Goal: Task Accomplishment & Management: Manage account settings

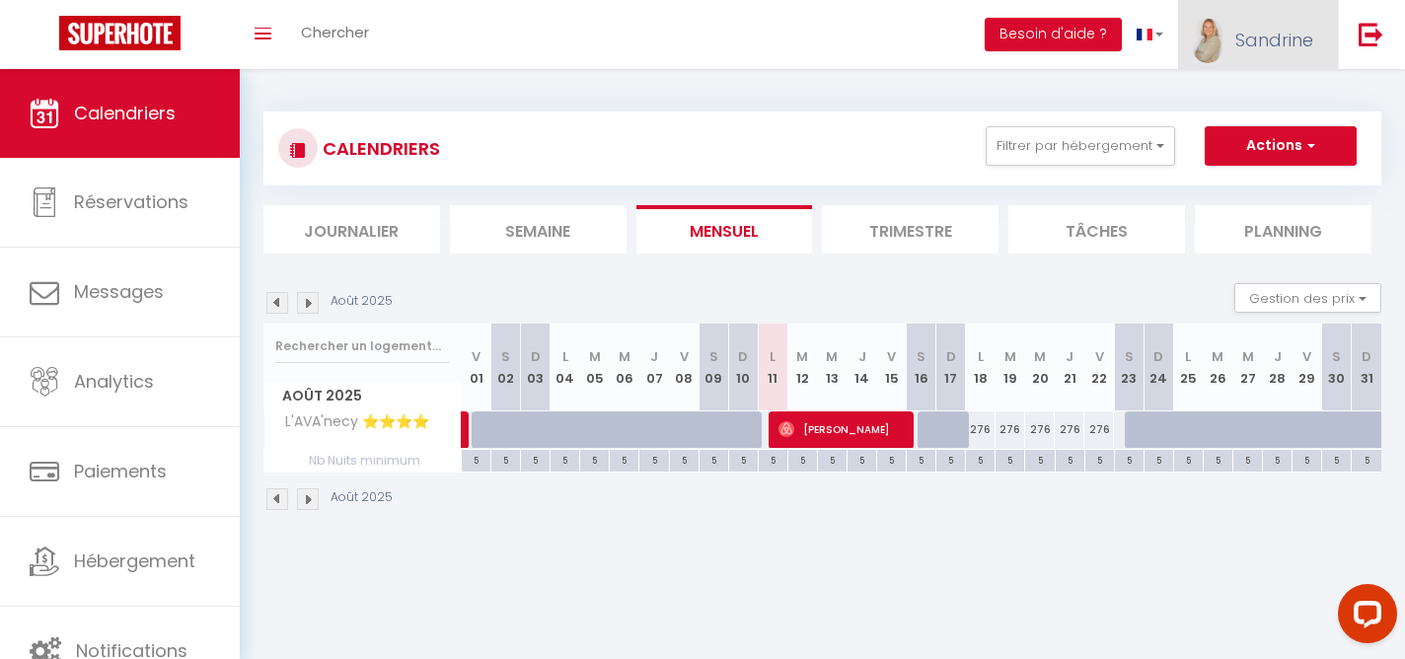
click at [1260, 38] on span "Sandrine" at bounding box center [1274, 40] width 78 height 25
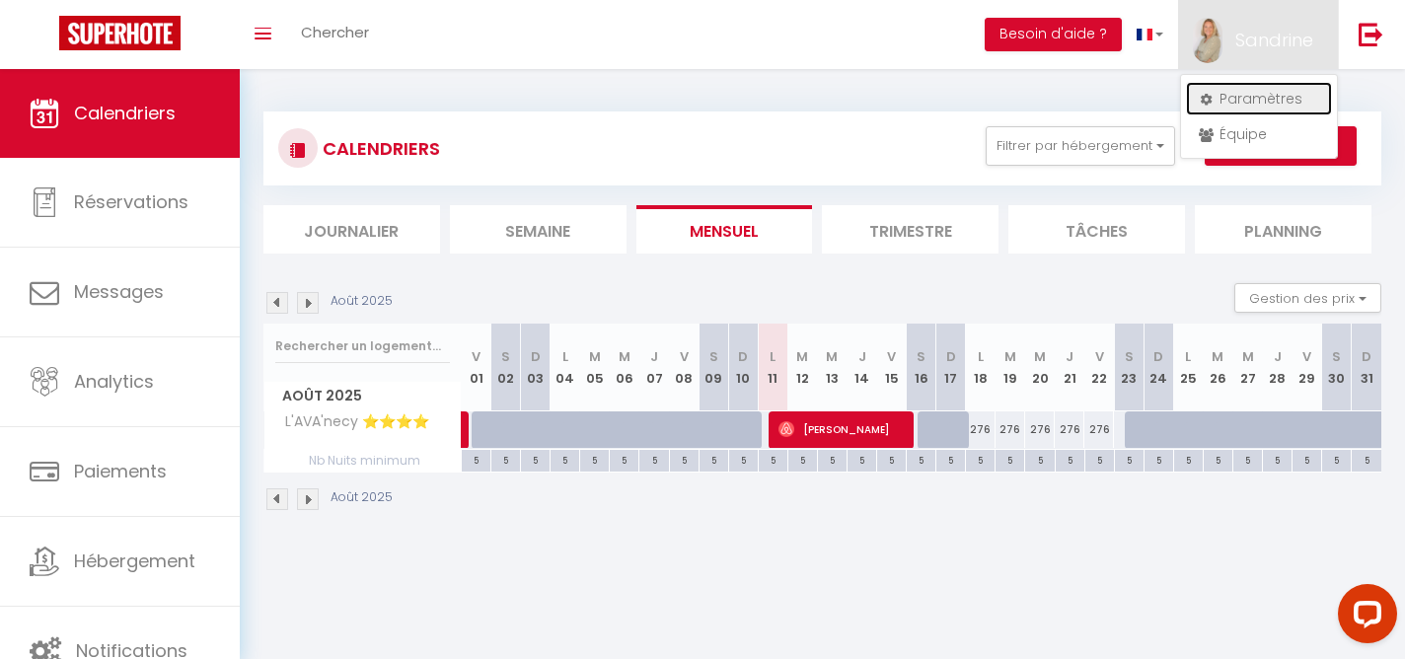
click at [1246, 95] on link "Paramètres" at bounding box center [1259, 99] width 146 height 34
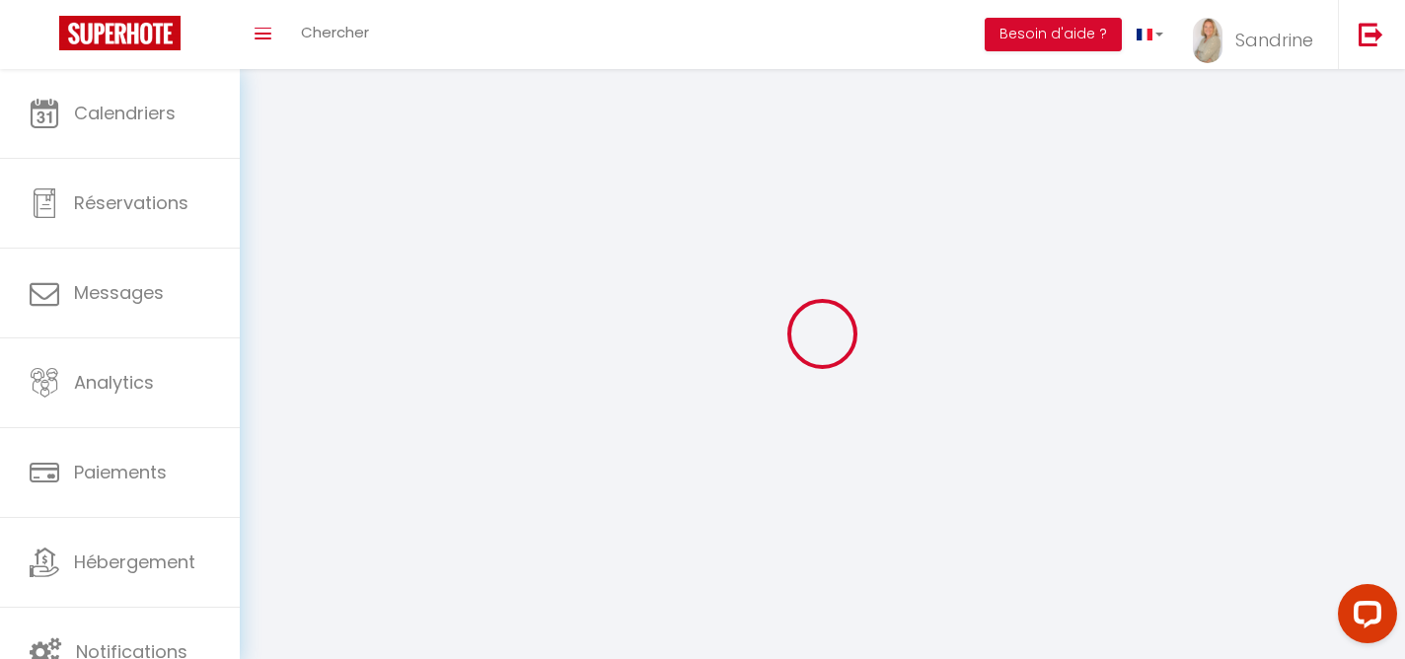
select select "28"
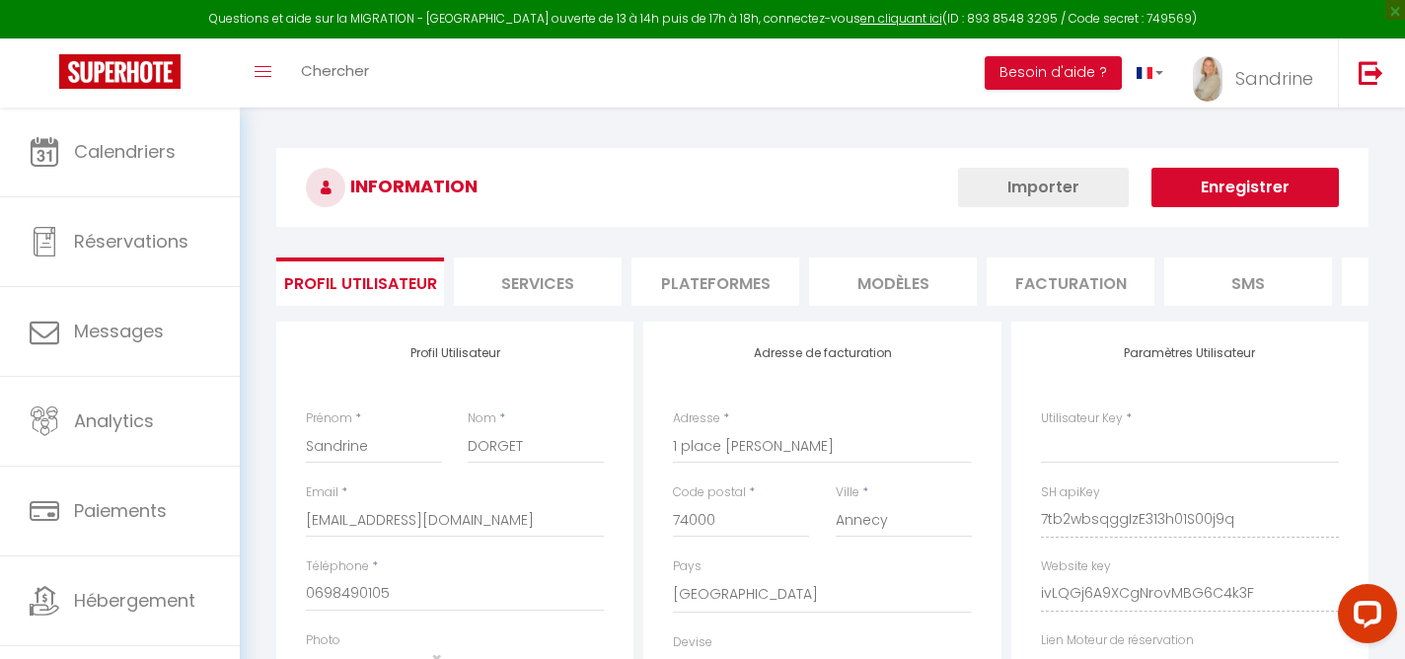
type input "7tb2wbsqggIzE313h01S00j9q"
type input "ivLQGj6A9XCgNrovMBG6C4k3F"
type input "[URL][DOMAIN_NAME]"
select select "fr"
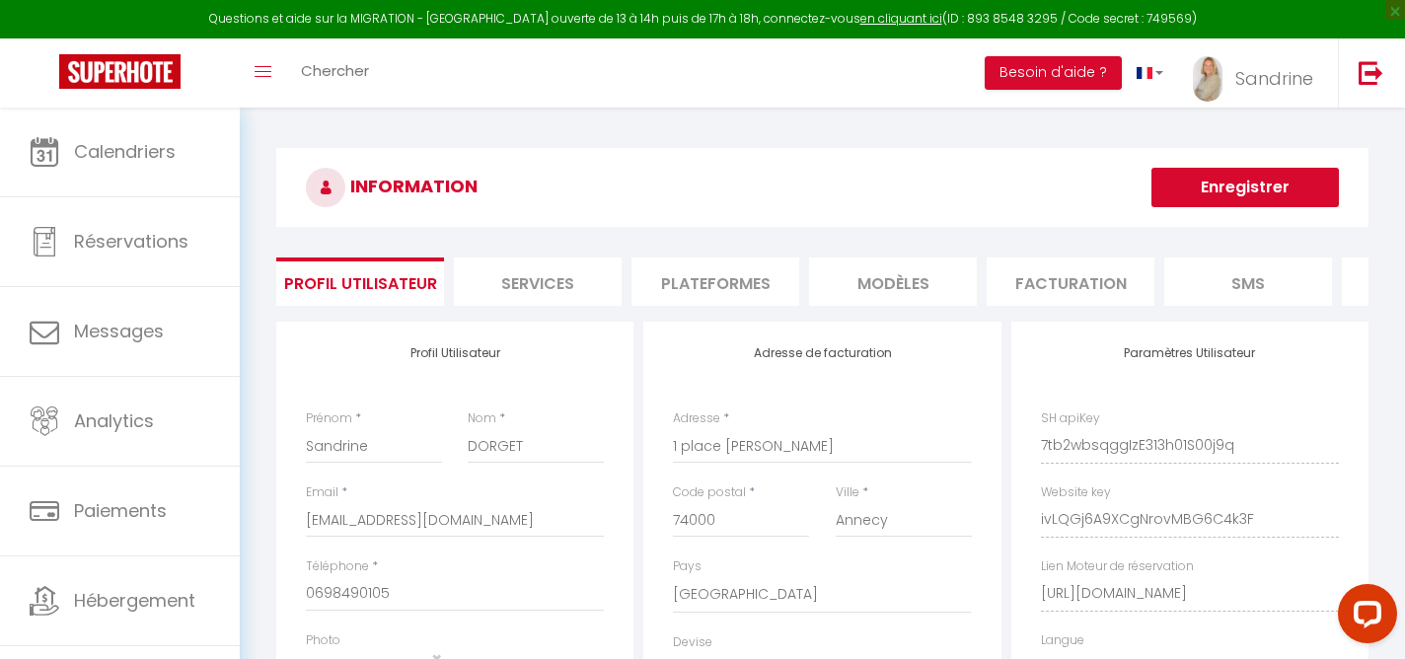
click at [724, 276] on li "Plateformes" at bounding box center [715, 281] width 168 height 48
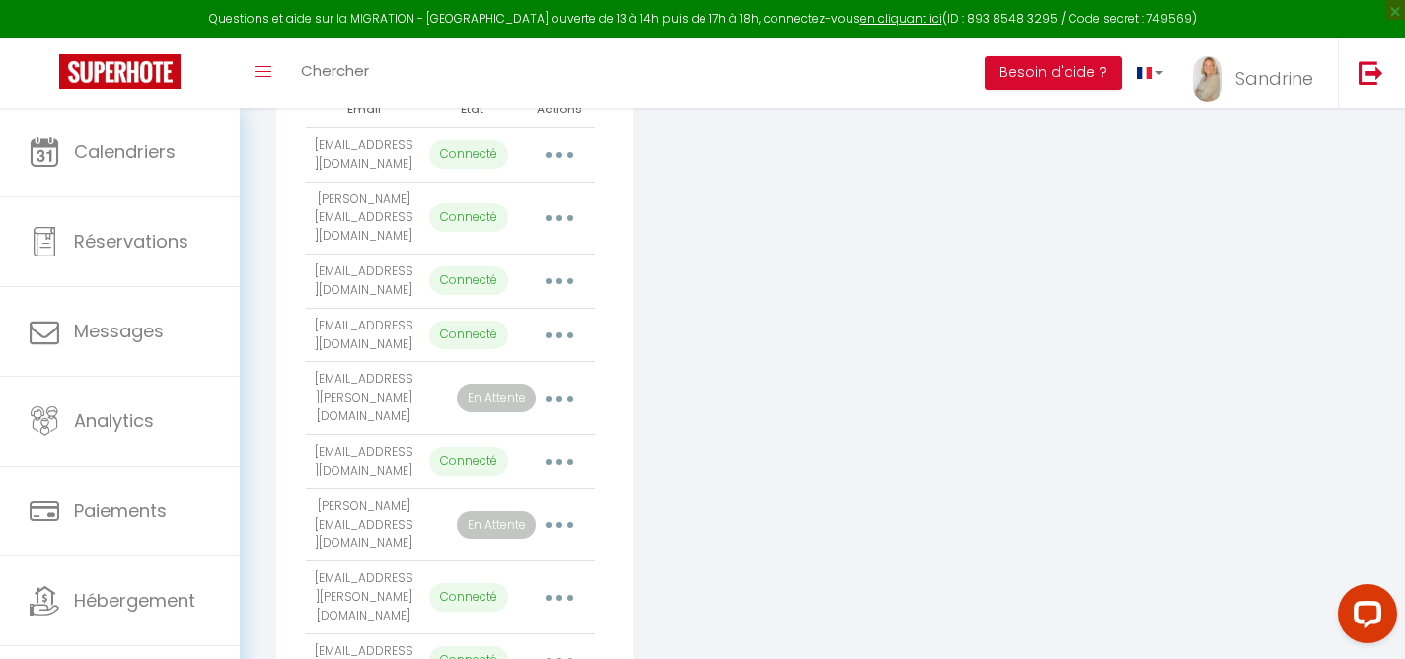
scroll to position [505, 0]
click at [571, 321] on button "button" at bounding box center [559, 333] width 55 height 32
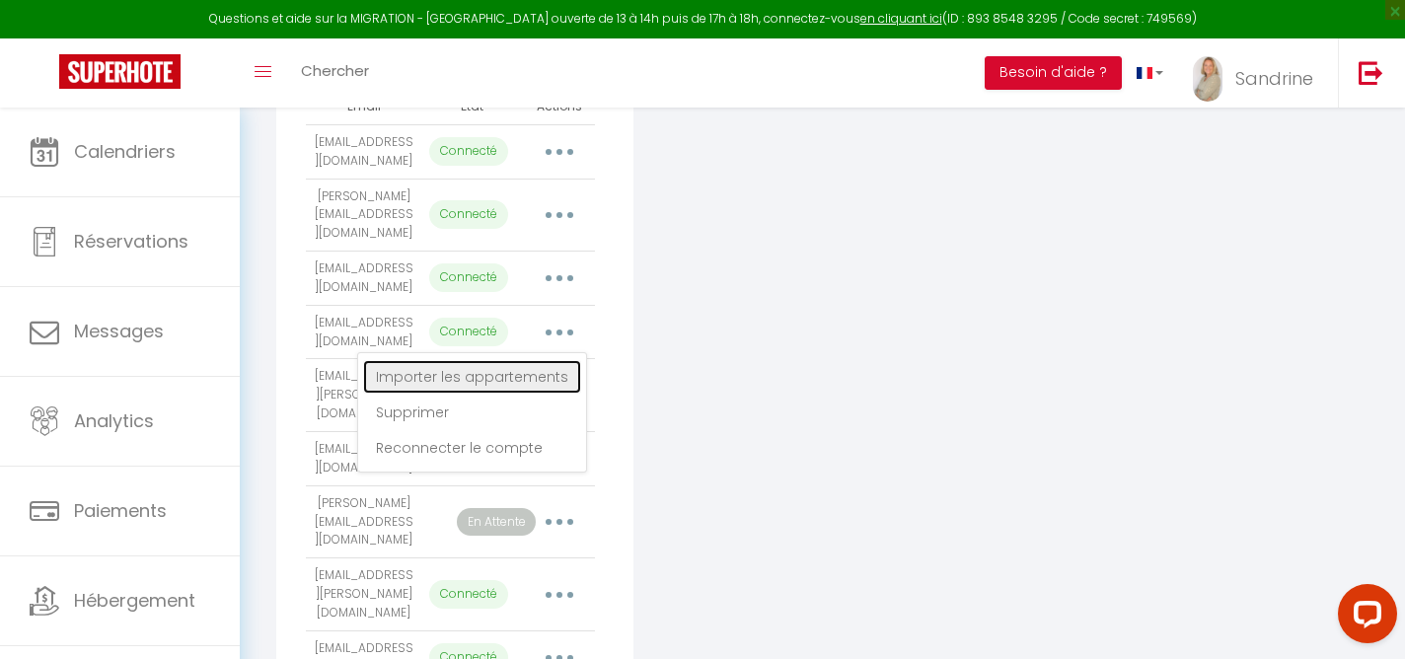
click at [550, 360] on link "Importer les appartements" at bounding box center [472, 377] width 218 height 34
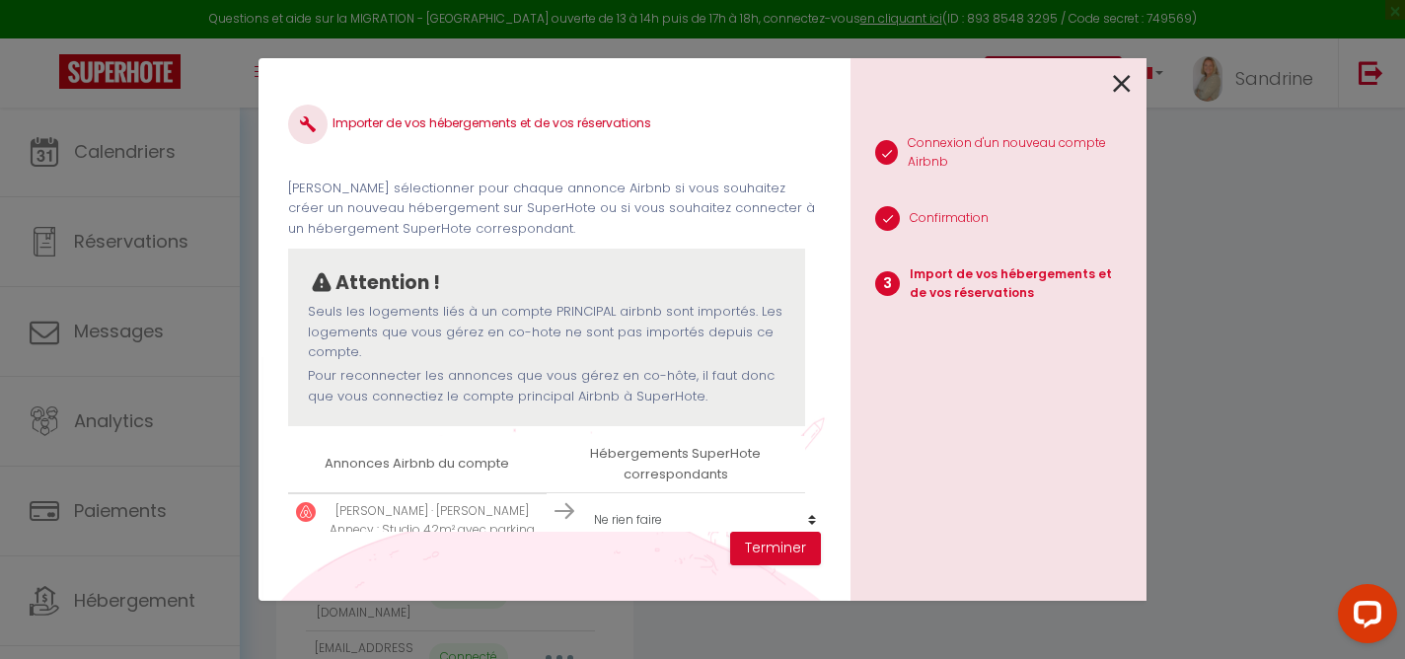
scroll to position [31, 0]
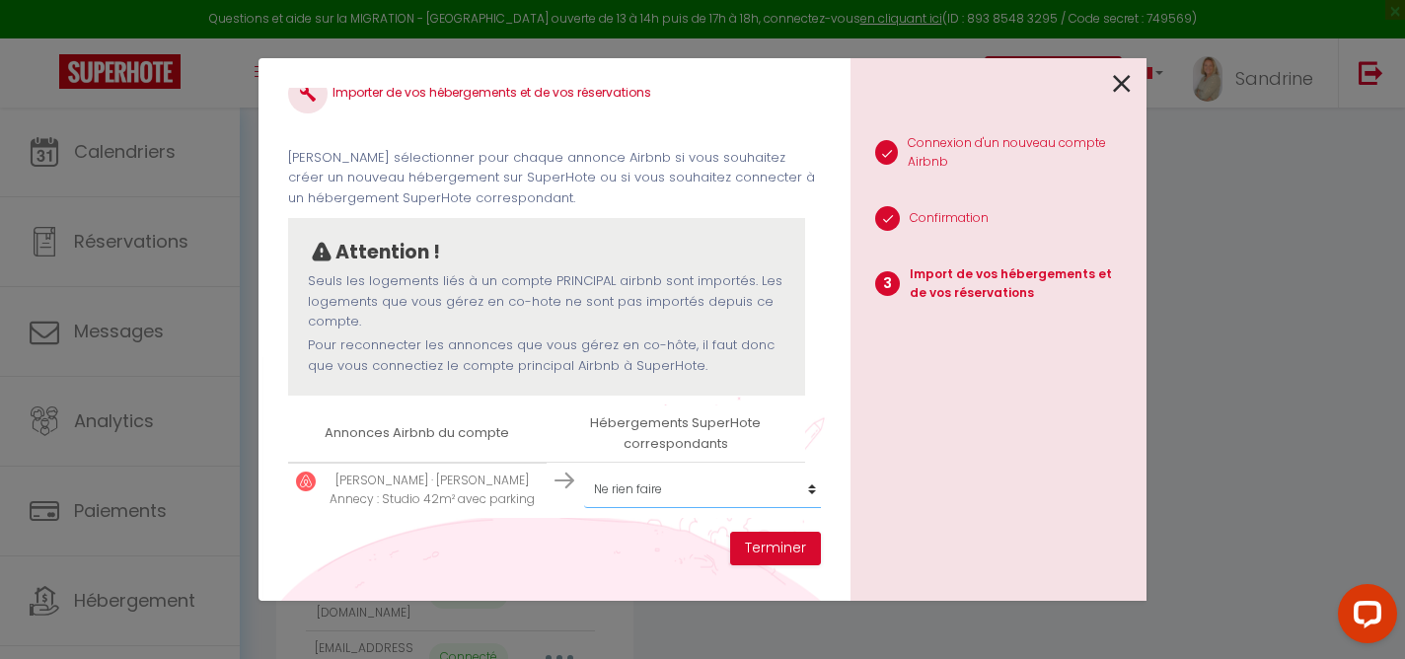
click at [747, 494] on select "Créer un nouveau hébergement Ne rien faire La Parenthèse ⭐⭐⭐ [PERSON_NAME]⭐⭐ [P…" at bounding box center [705, 488] width 243 height 37
select select "52017"
click at [751, 541] on button "Terminer" at bounding box center [775, 549] width 91 height 34
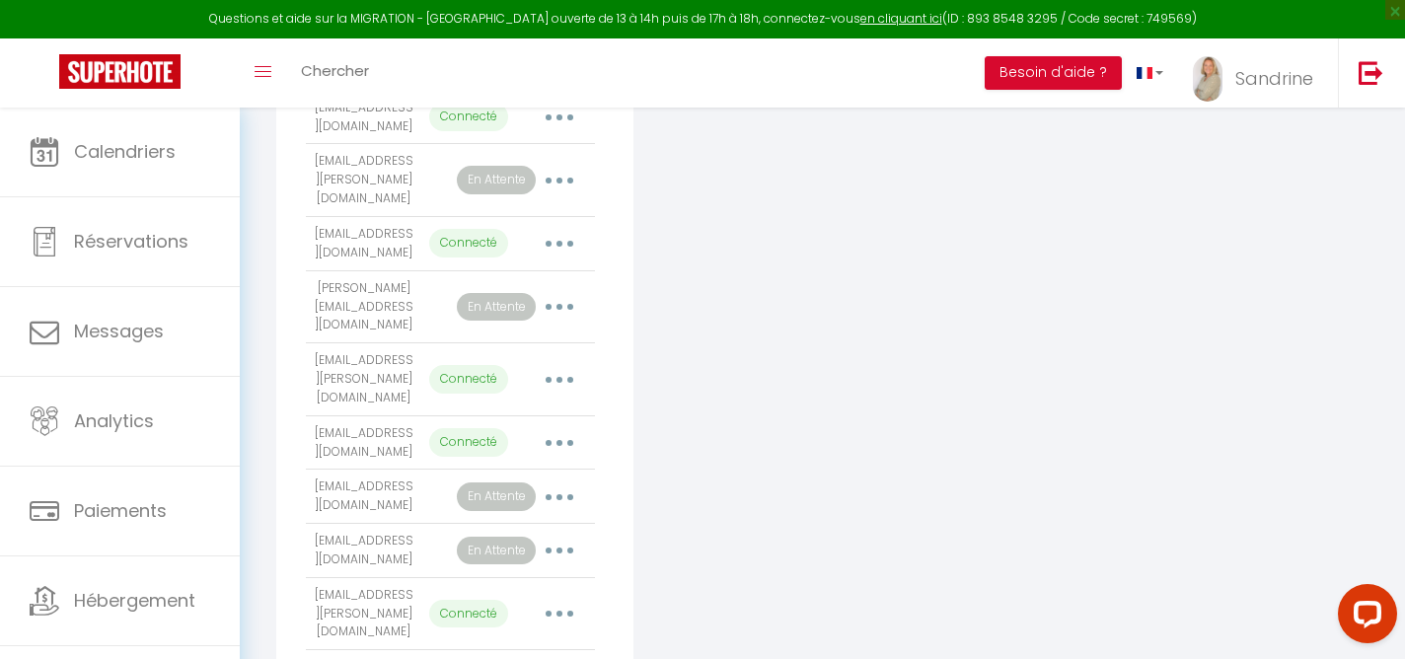
scroll to position [730, 0]
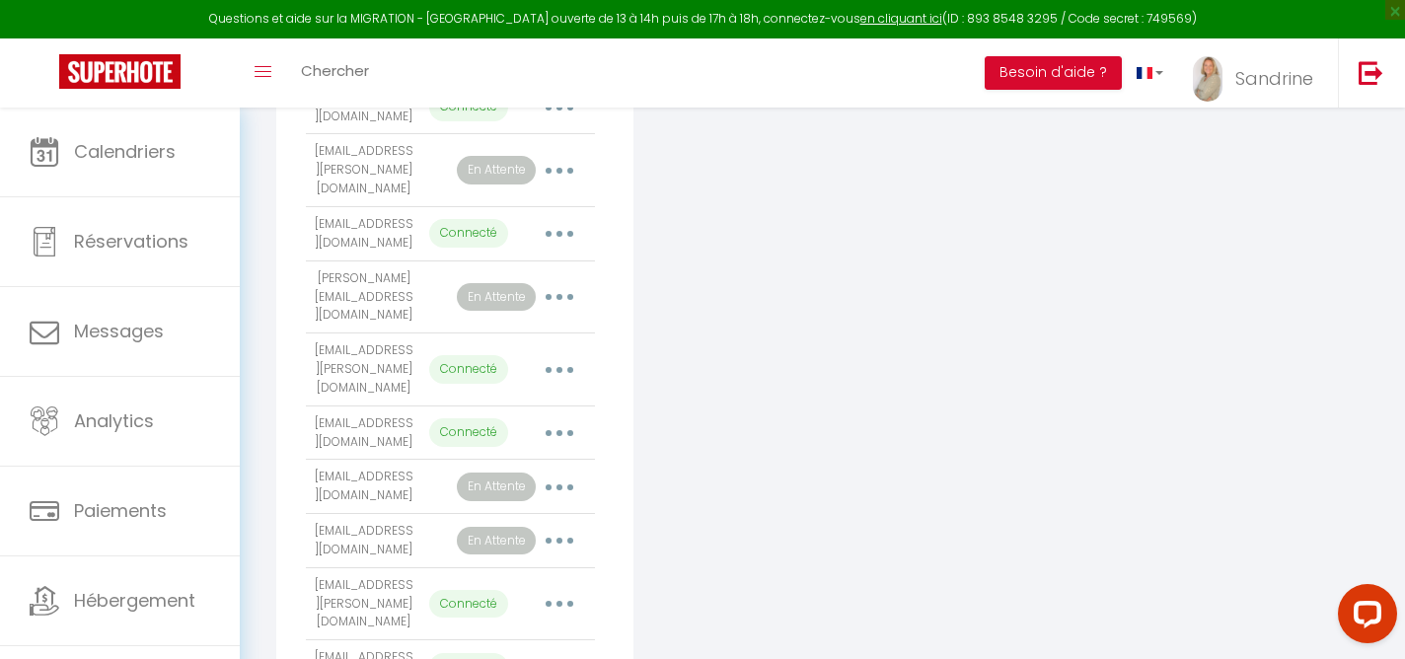
click at [554, 588] on button "button" at bounding box center [559, 604] width 55 height 32
click at [536, 632] on link "Importer les appartements" at bounding box center [472, 649] width 218 height 34
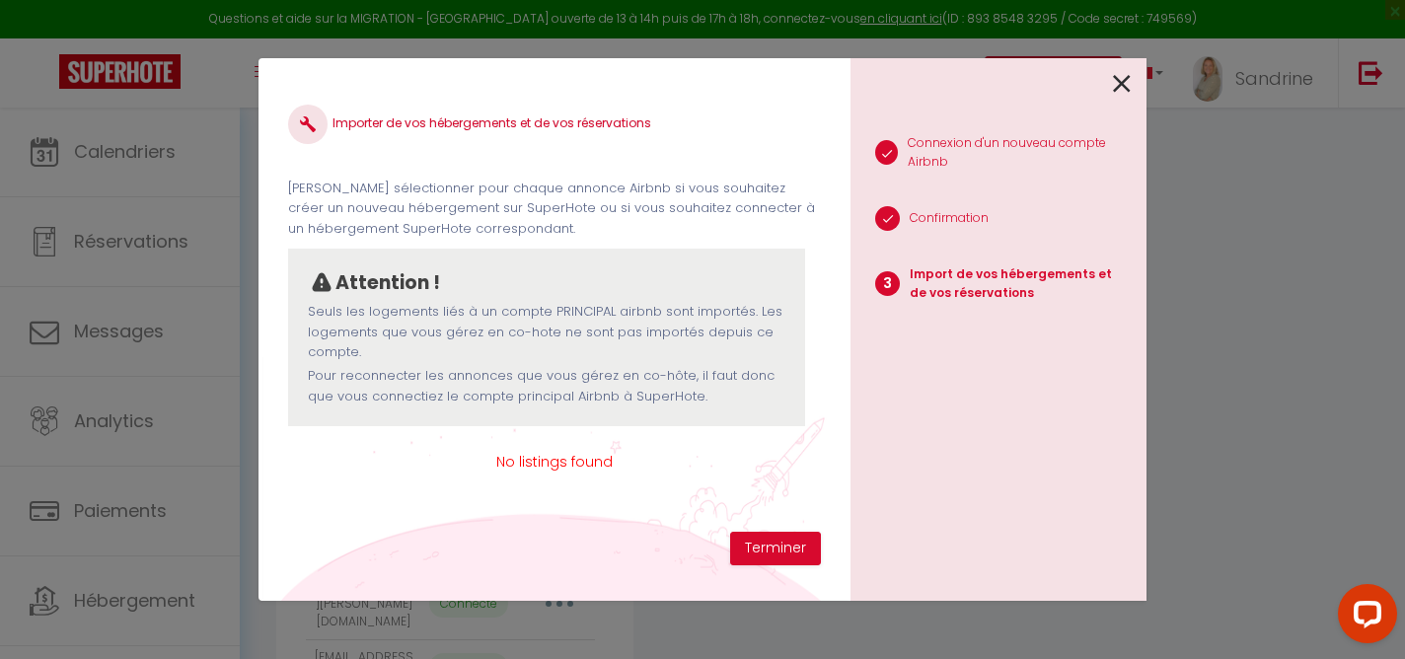
click at [1126, 89] on icon at bounding box center [1122, 84] width 18 height 30
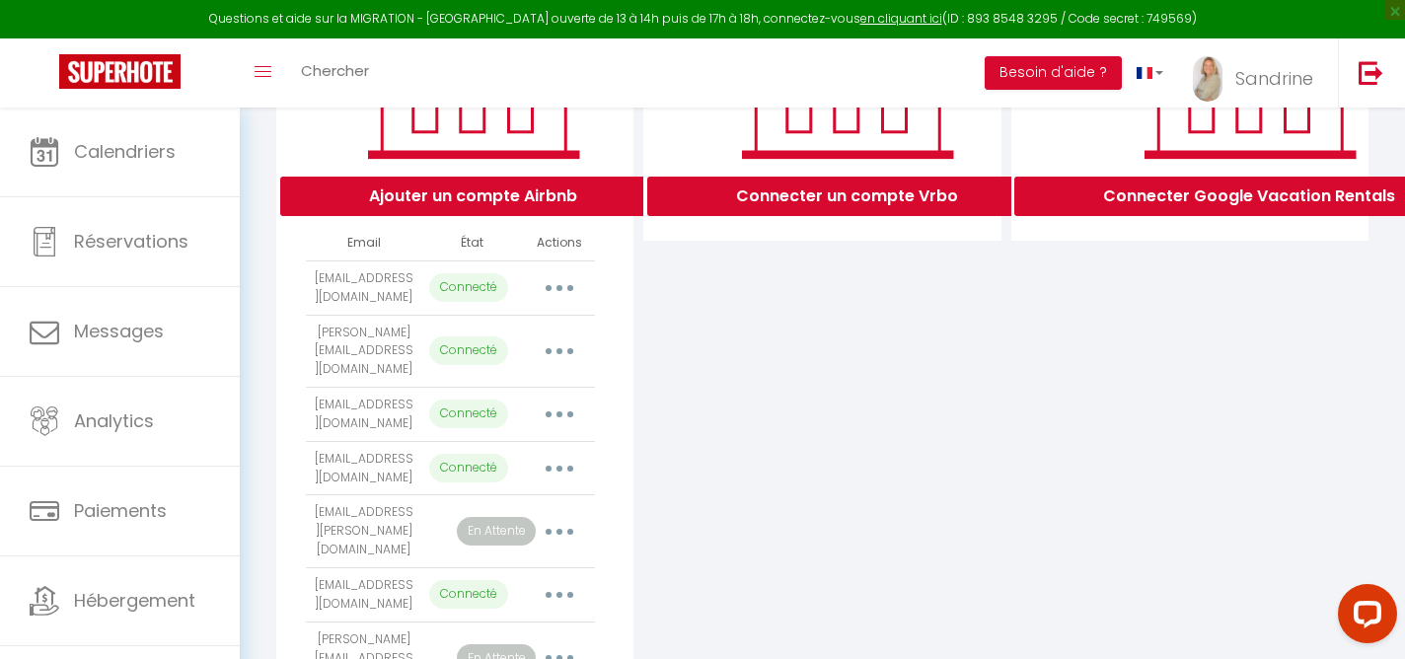
scroll to position [372, 0]
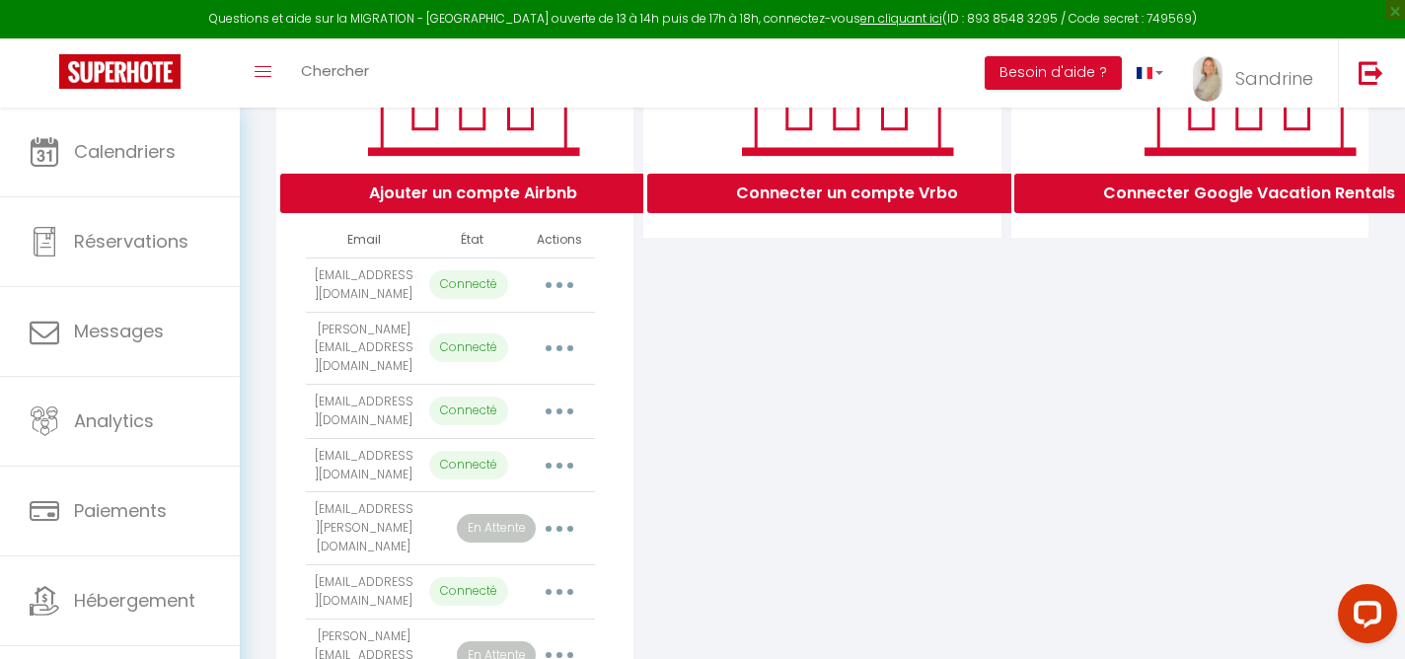
click at [571, 280] on button "button" at bounding box center [559, 285] width 55 height 32
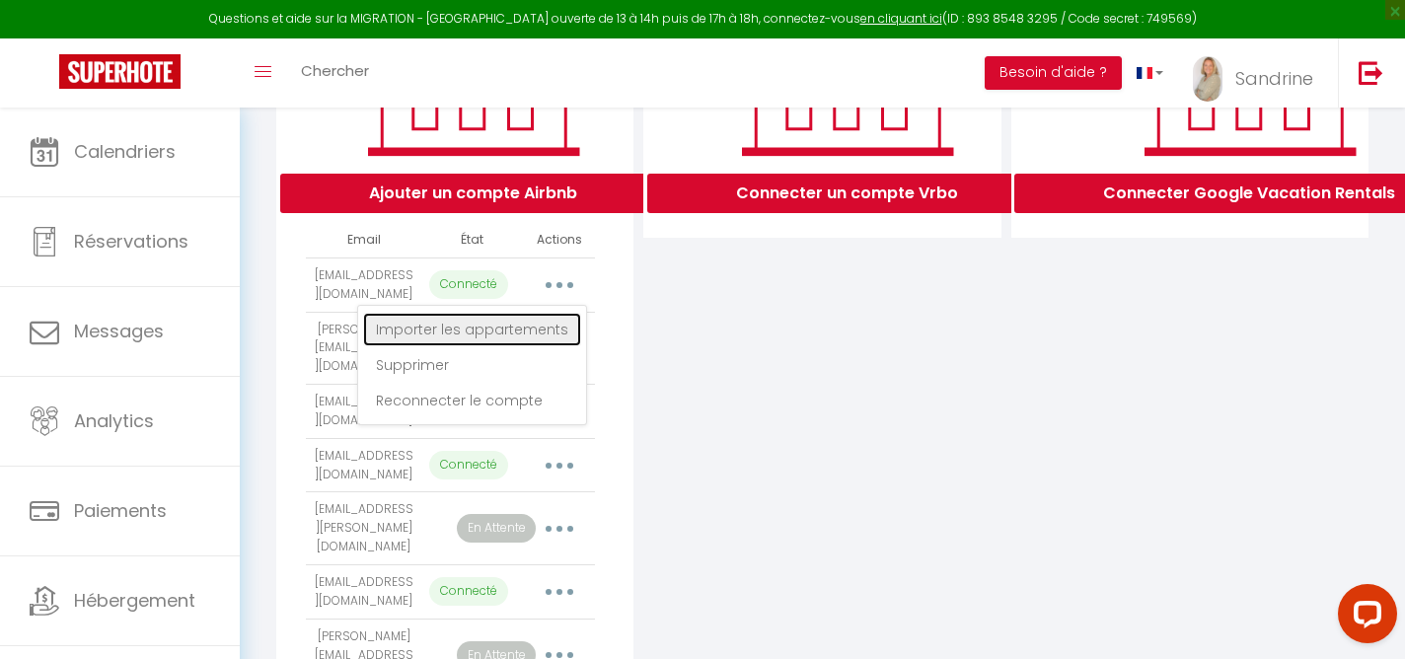
click at [539, 338] on link "Importer les appartements" at bounding box center [472, 330] width 218 height 34
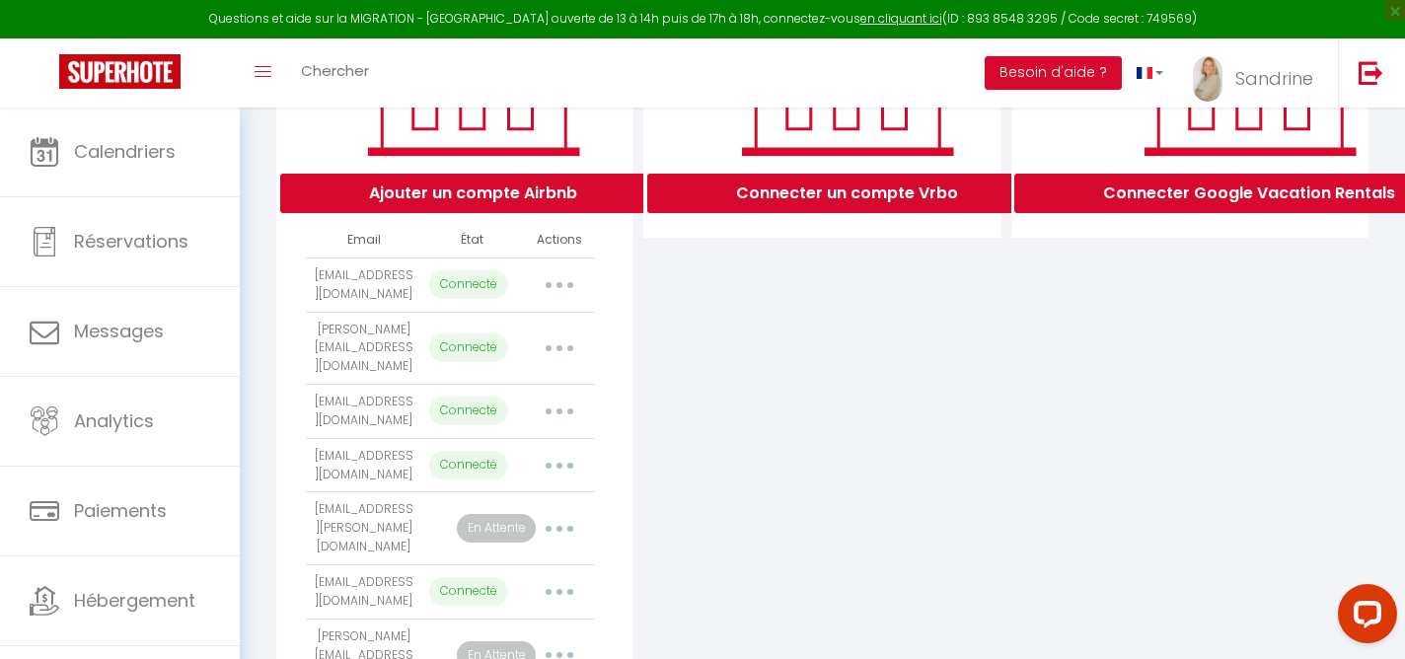
select select "53591"
select select
select select "54519"
select select "38178"
select select "38981"
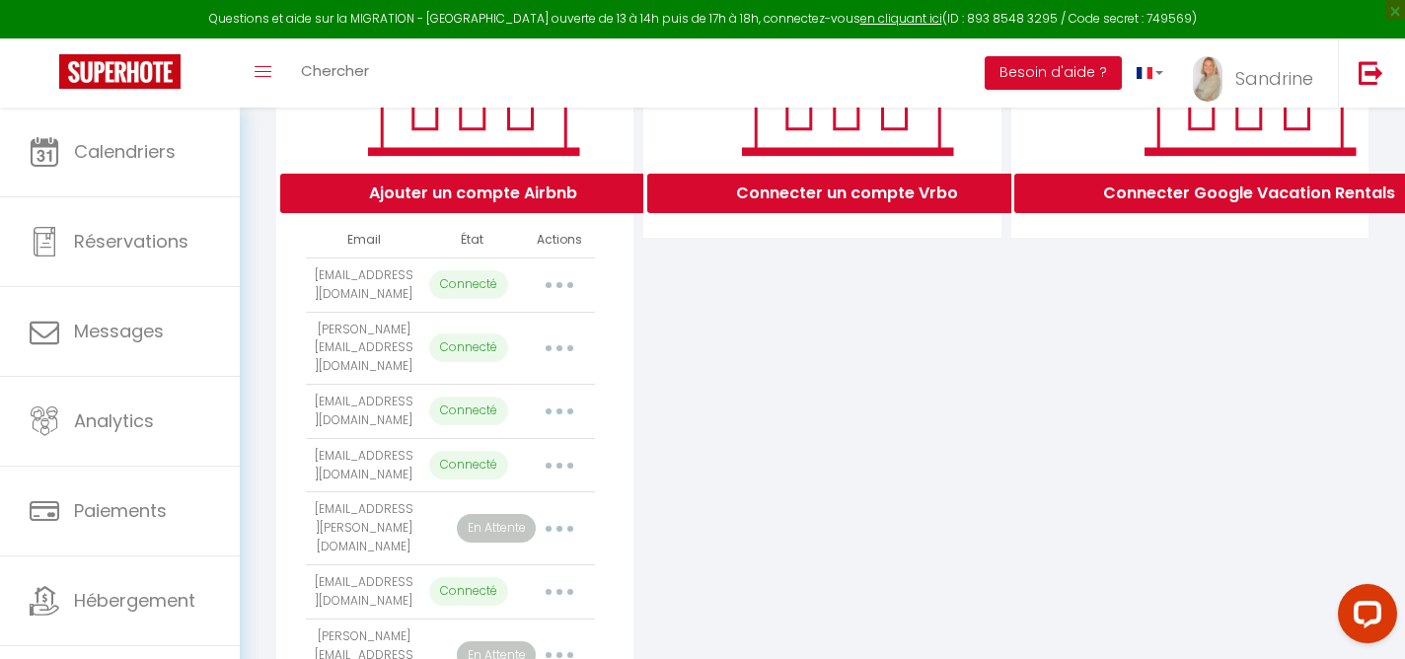
select select "65834"
select select "70697"
select select "51923"
select select "56030"
select select "56031"
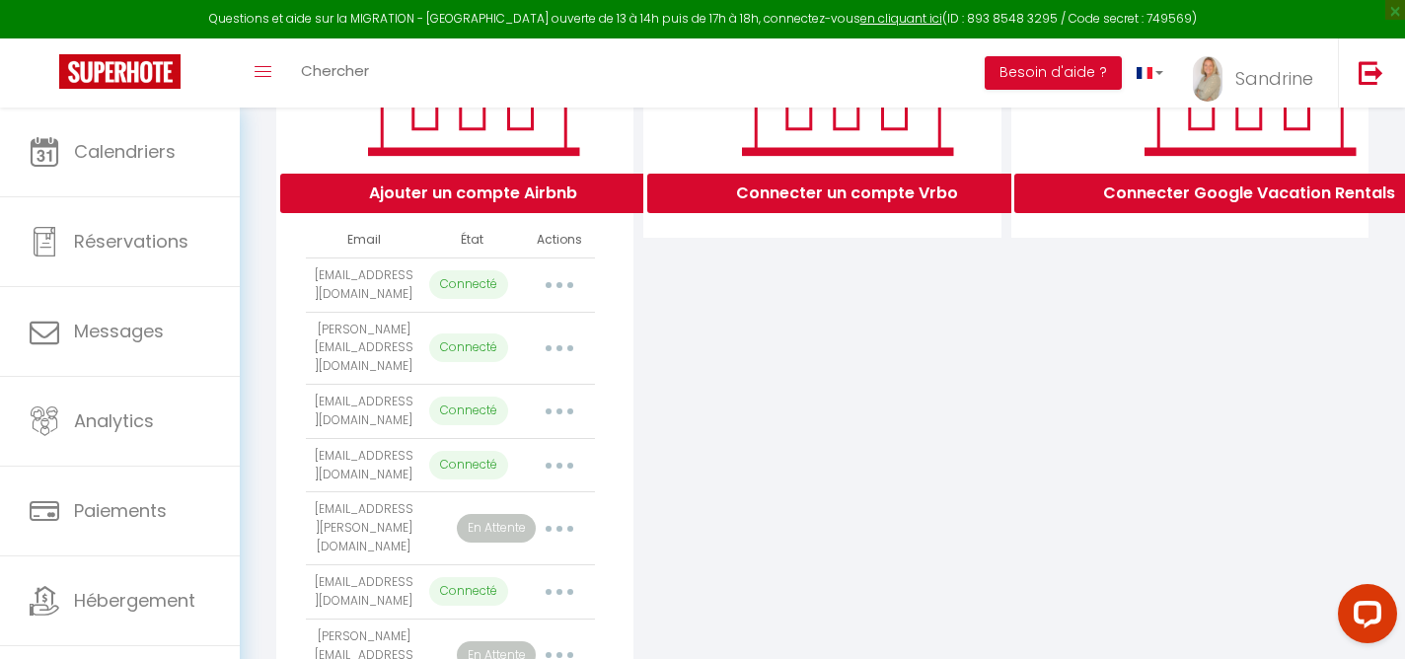
select select "56115"
select select "57021"
select select "57554"
select select "58272"
select select "58908"
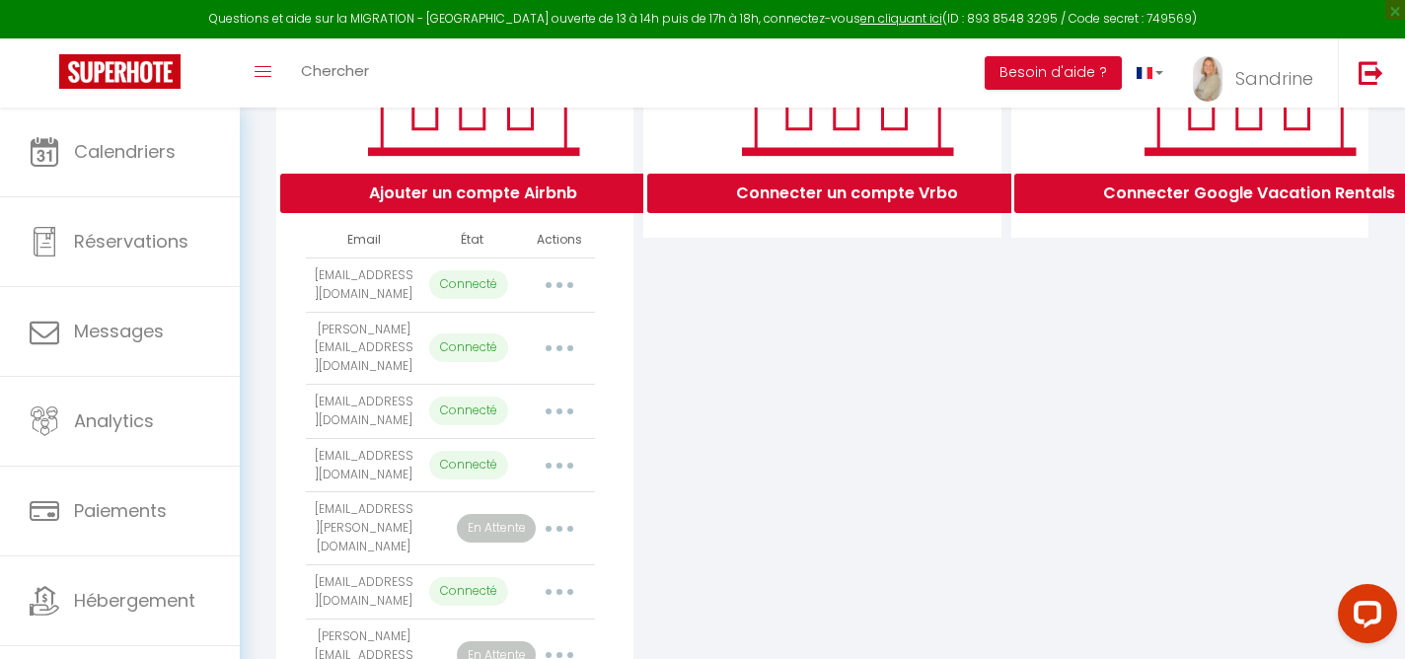
select select "62023"
select select "65148"
select select "65251"
select select "67546"
select select "67562"
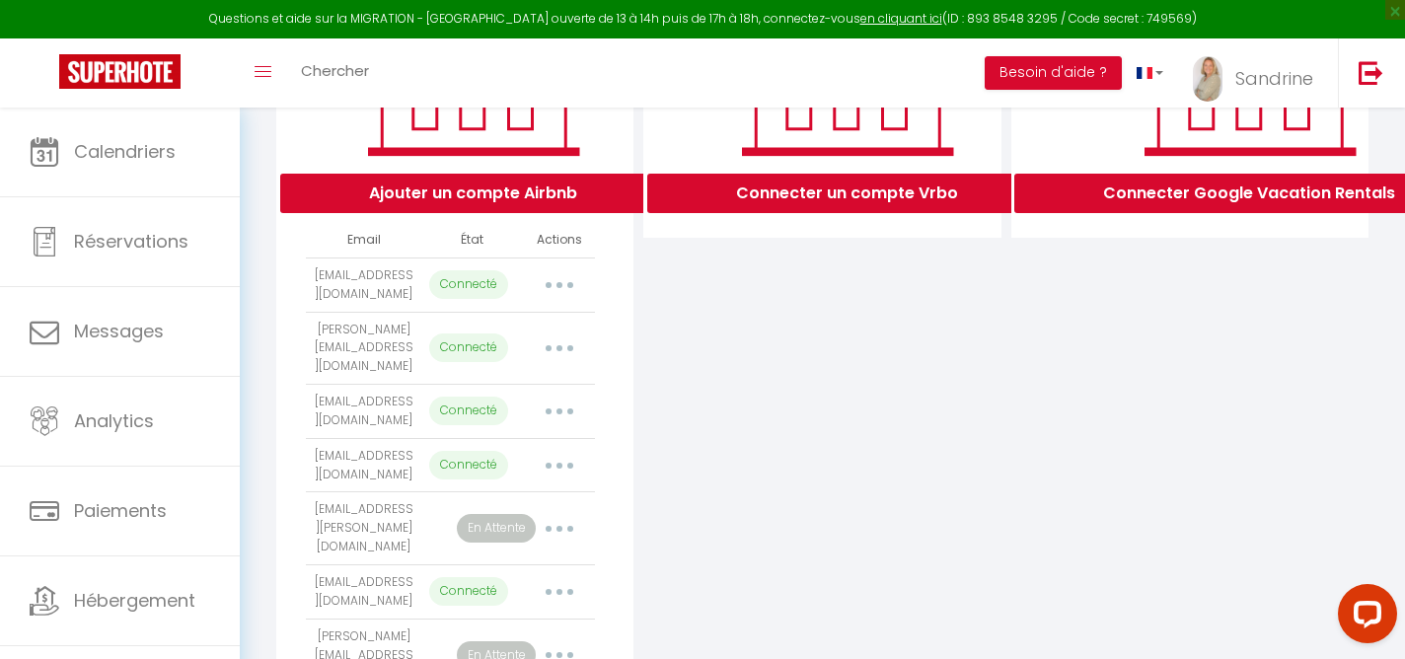
select select "68157"
select select "68485"
select select "71611"
select select "73027"
select select "73871"
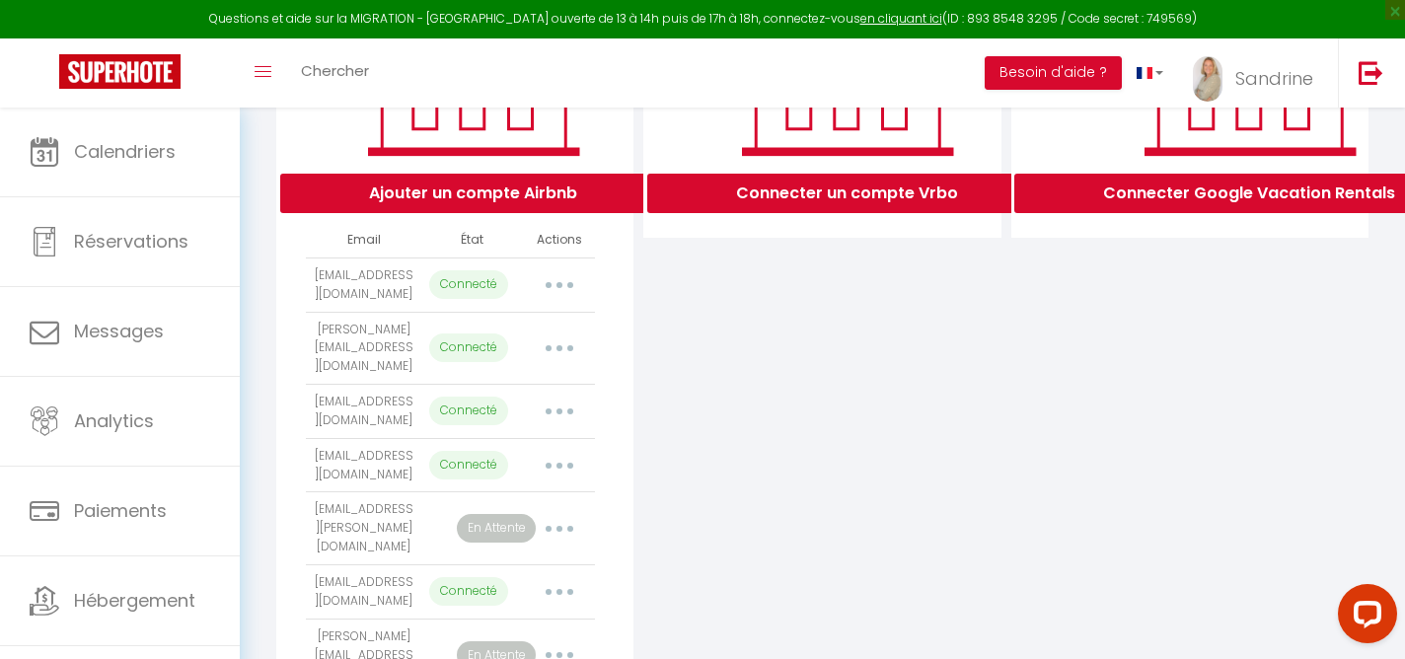
select select "74126"
select select "74672"
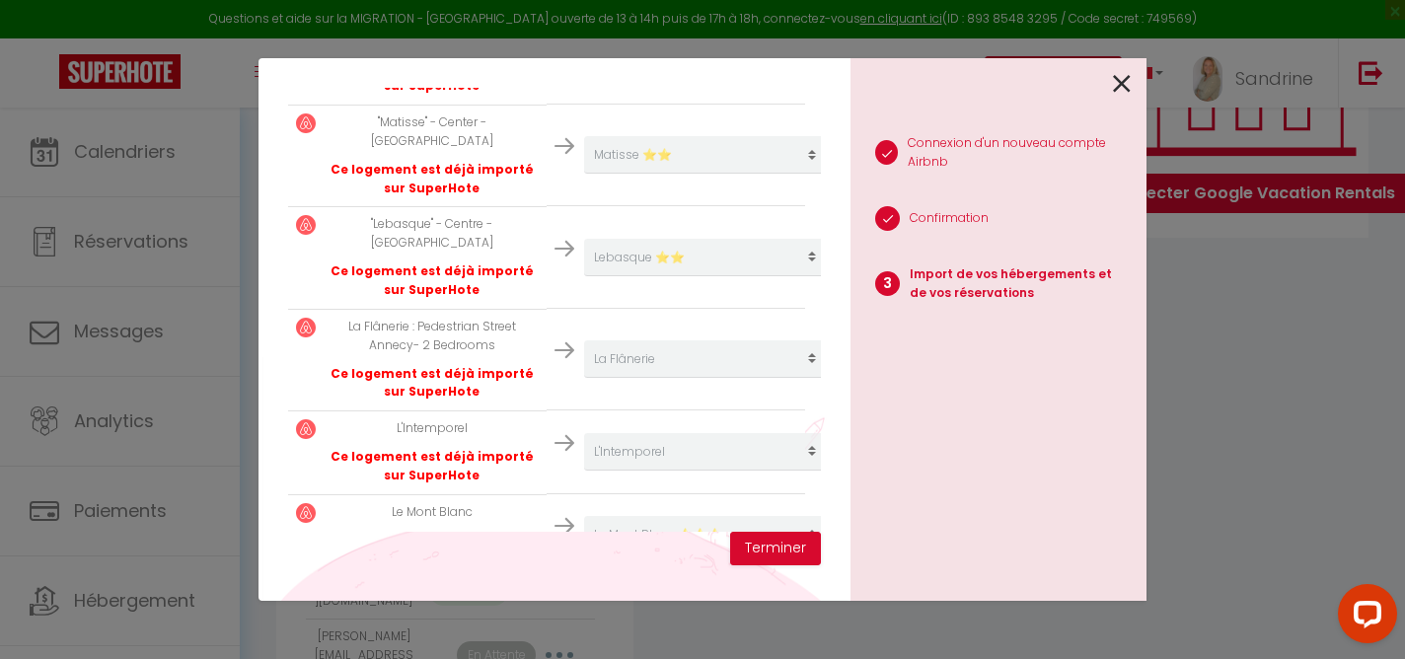
scroll to position [1229, 0]
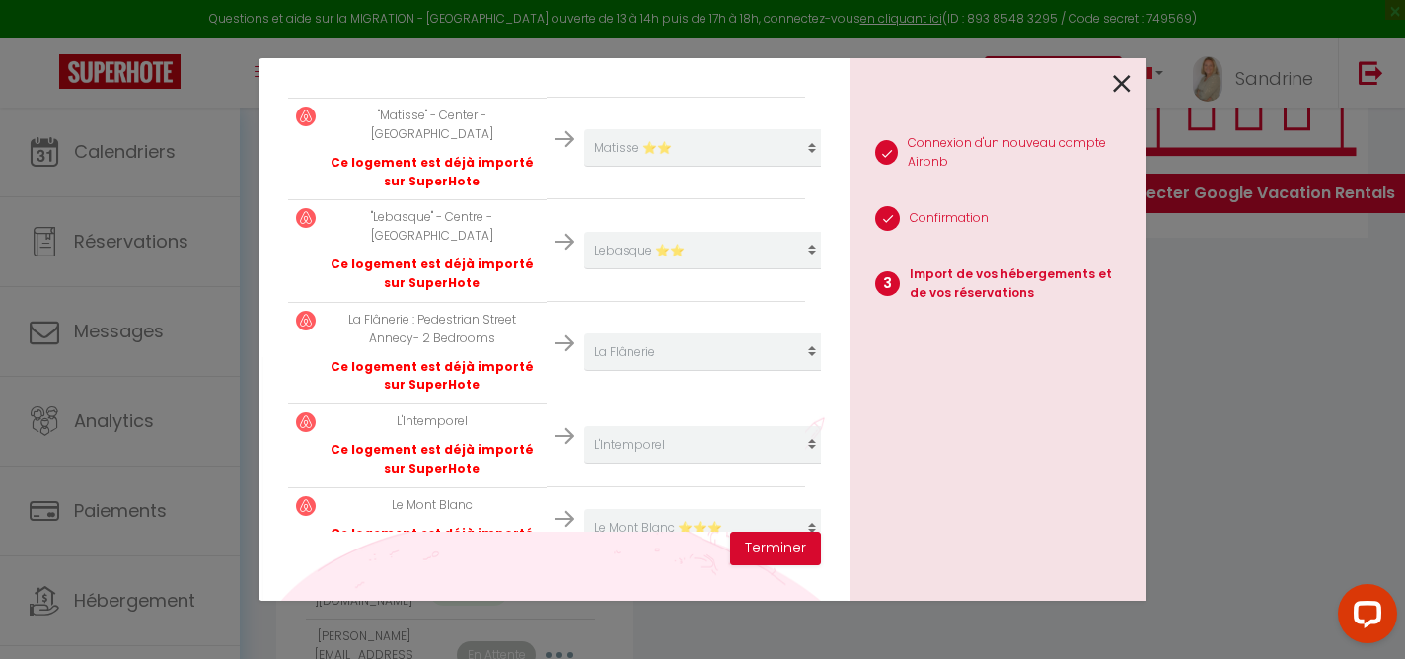
click at [1125, 88] on icon at bounding box center [1122, 84] width 18 height 30
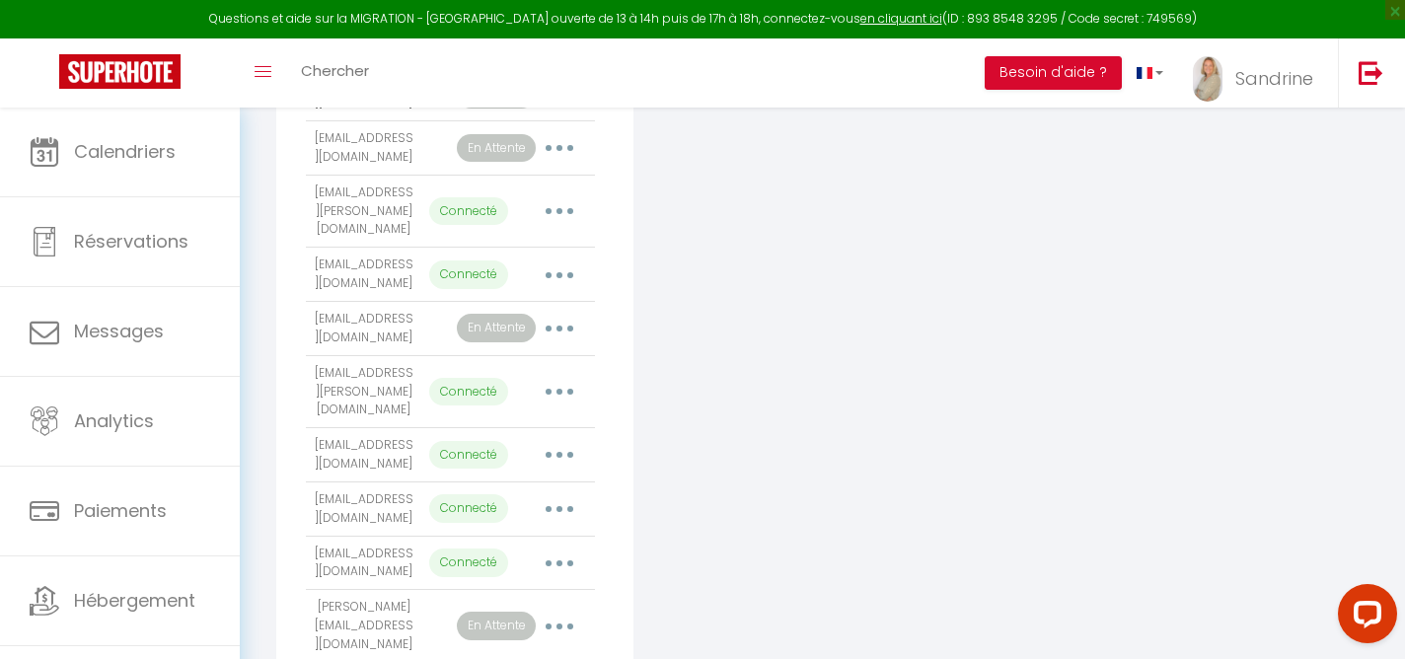
scroll to position [1163, 0]
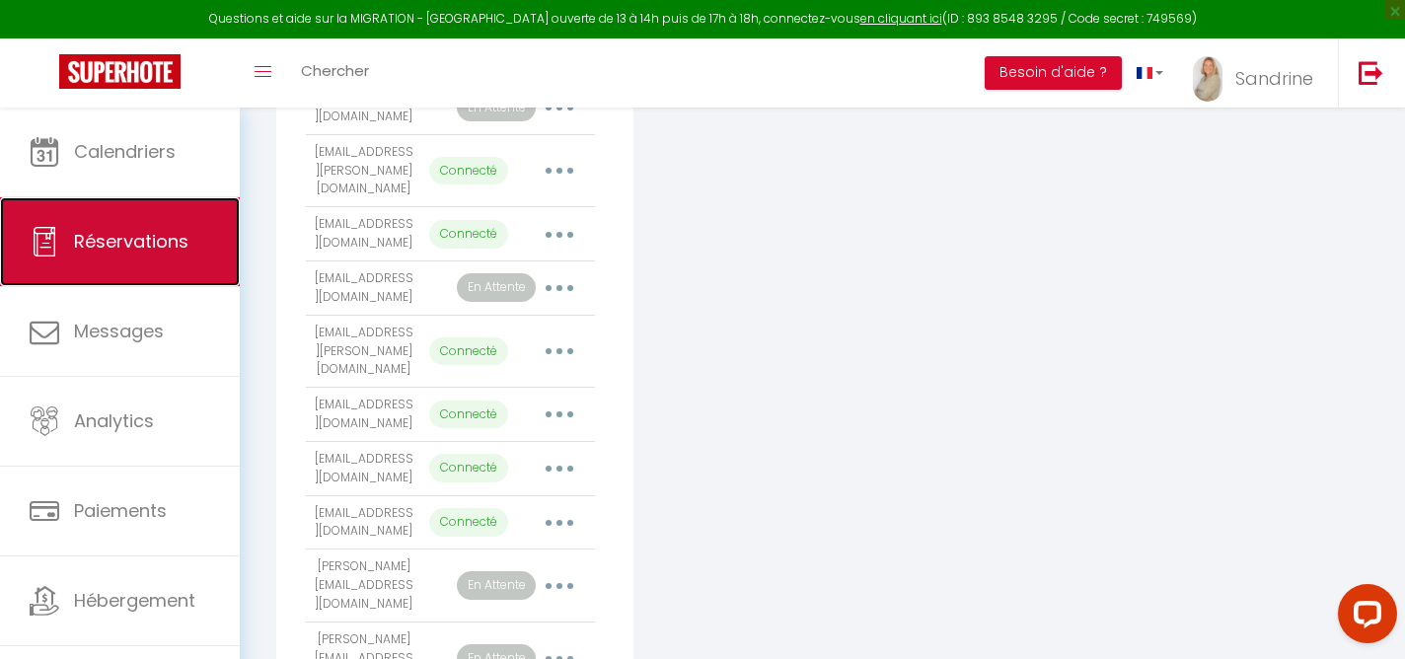
click at [181, 247] on span "Réservations" at bounding box center [131, 241] width 114 height 25
select select "not_cancelled"
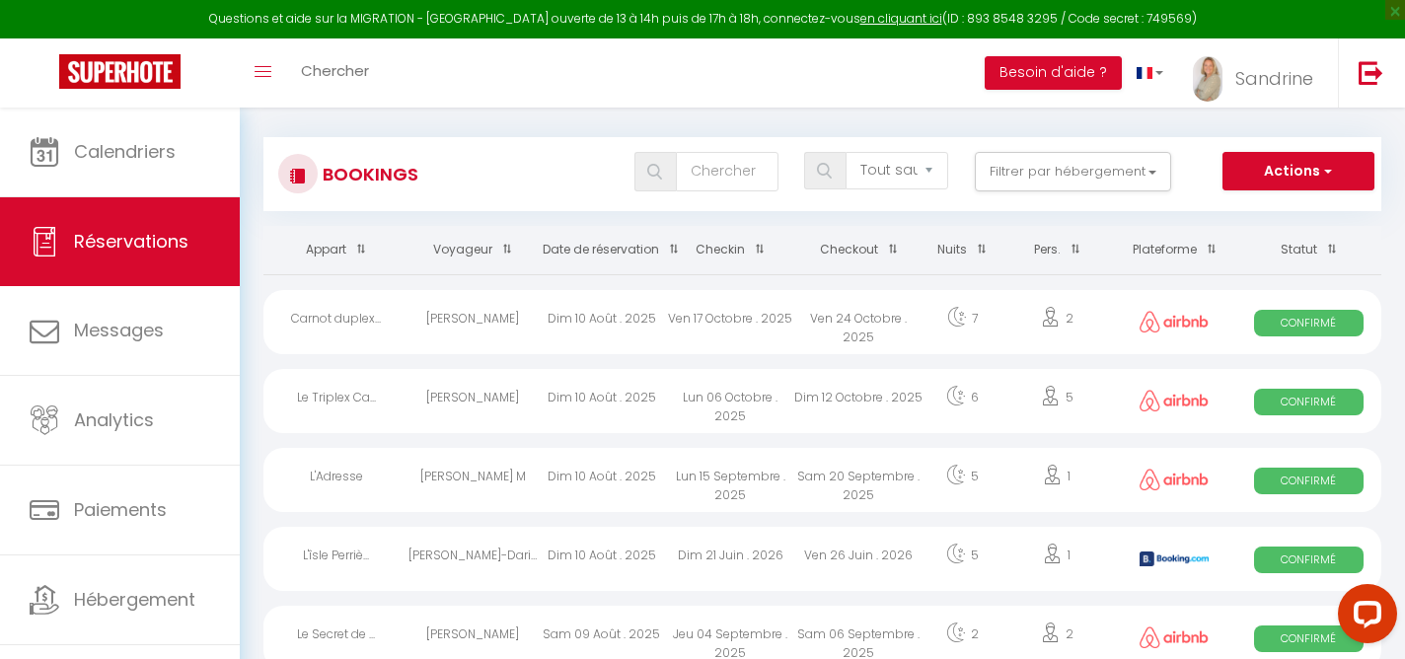
scroll to position [11, 0]
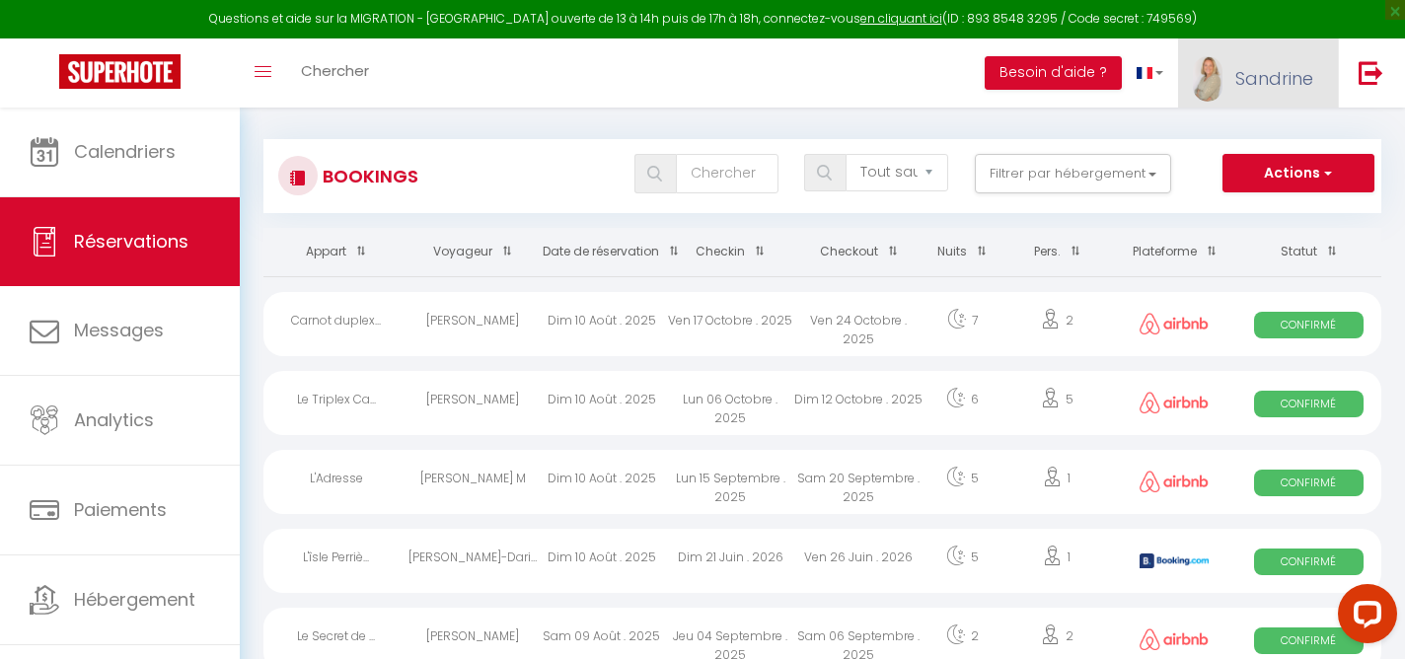
click at [1243, 87] on span "Sandrine" at bounding box center [1274, 78] width 78 height 25
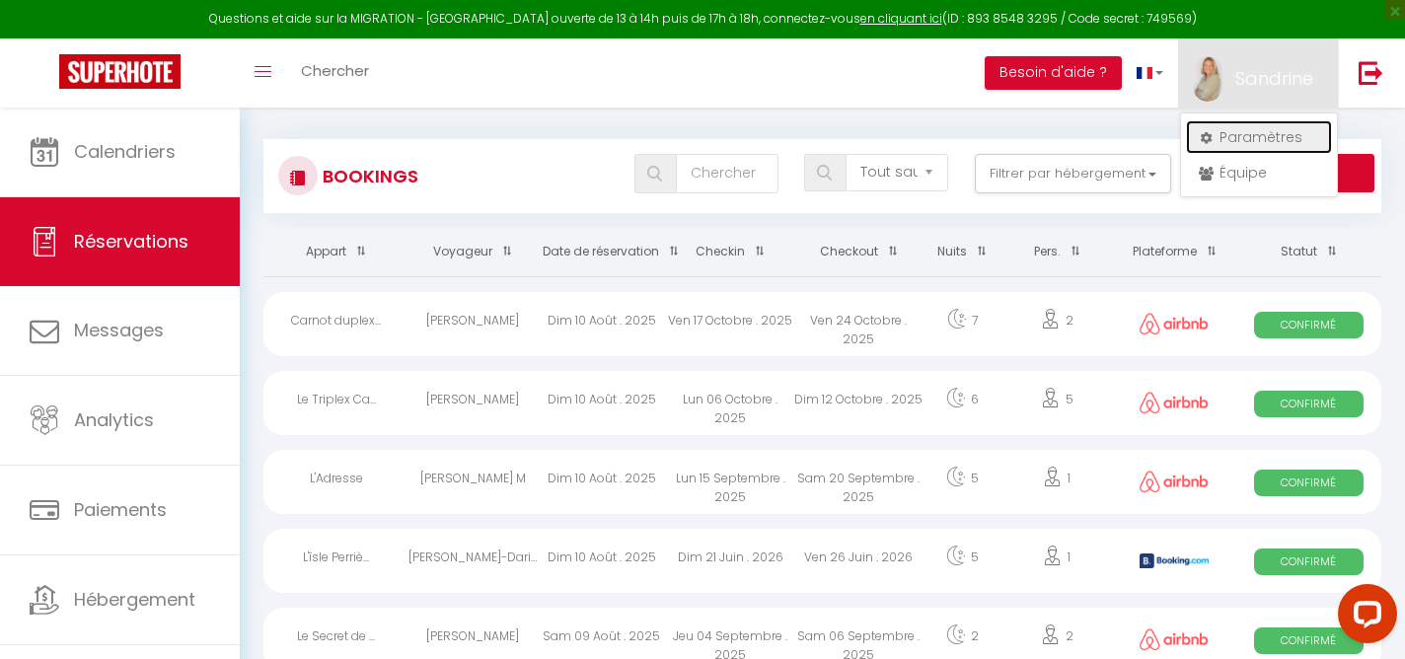
click at [1230, 142] on link "Paramètres" at bounding box center [1259, 137] width 146 height 34
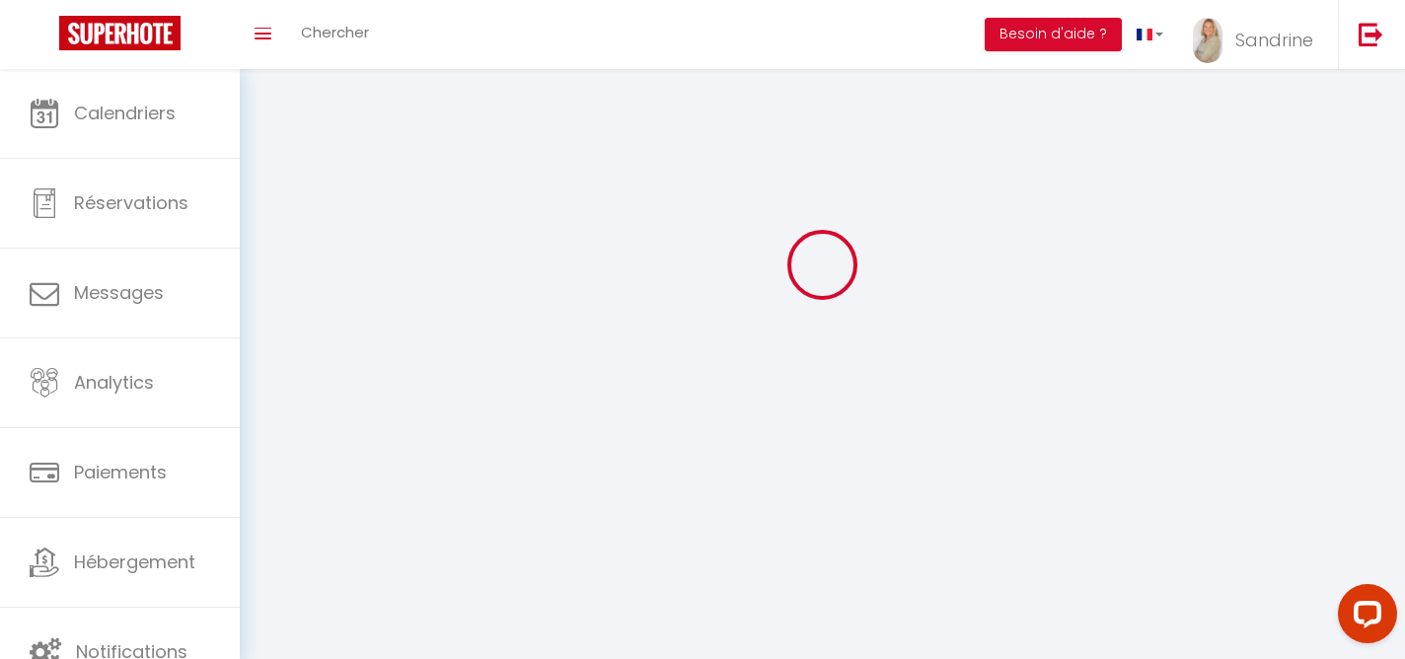
select select
type input "Sandrine"
type input "DORGET"
type input "0698490105"
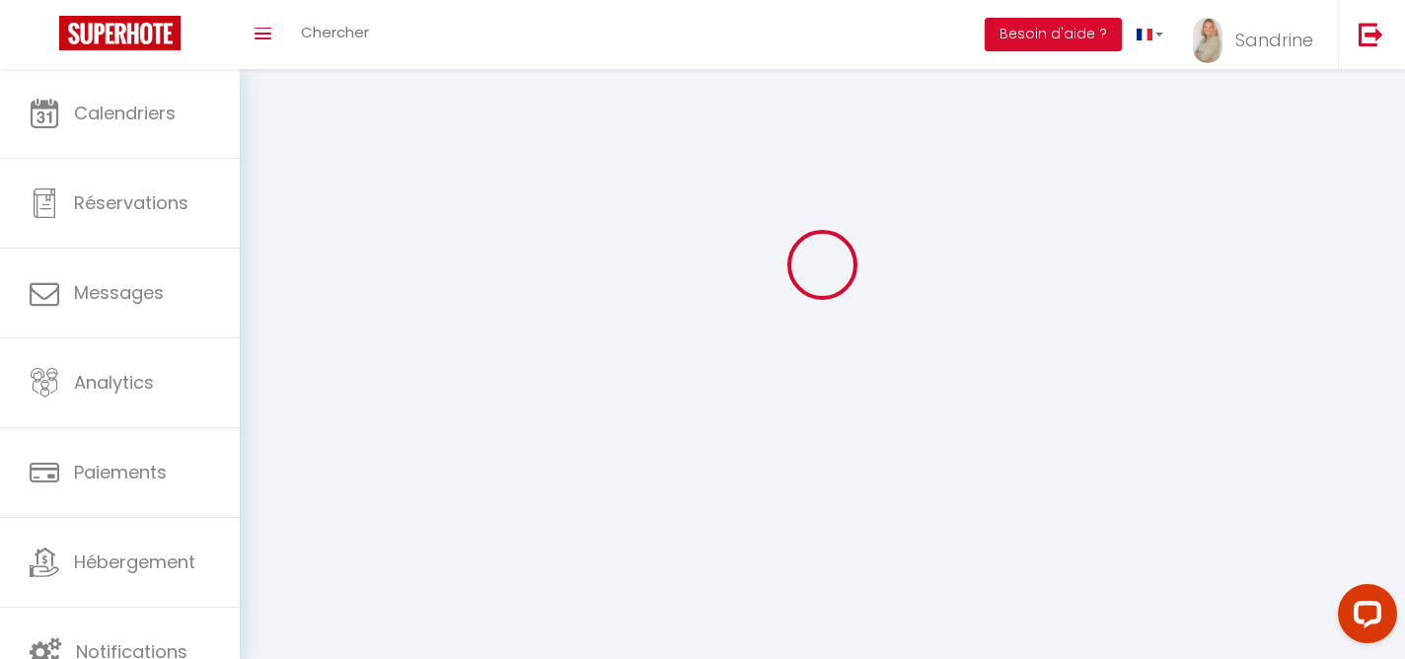
type input "1 place [PERSON_NAME]"
type input "74000"
type input "Annecy"
type input "7tb2wbsqggIzE313h01S00j9q"
type input "ivLQGj6A9XCgNrovMBG6C4k3F"
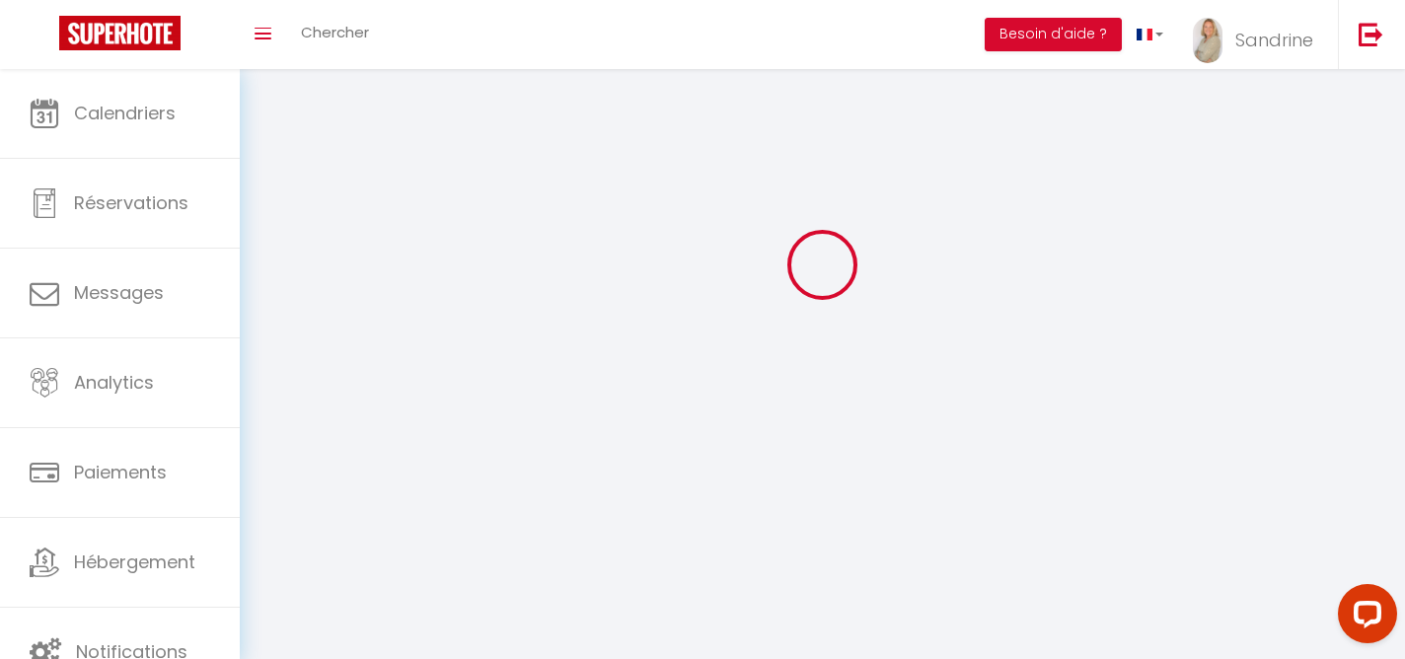
select select "28"
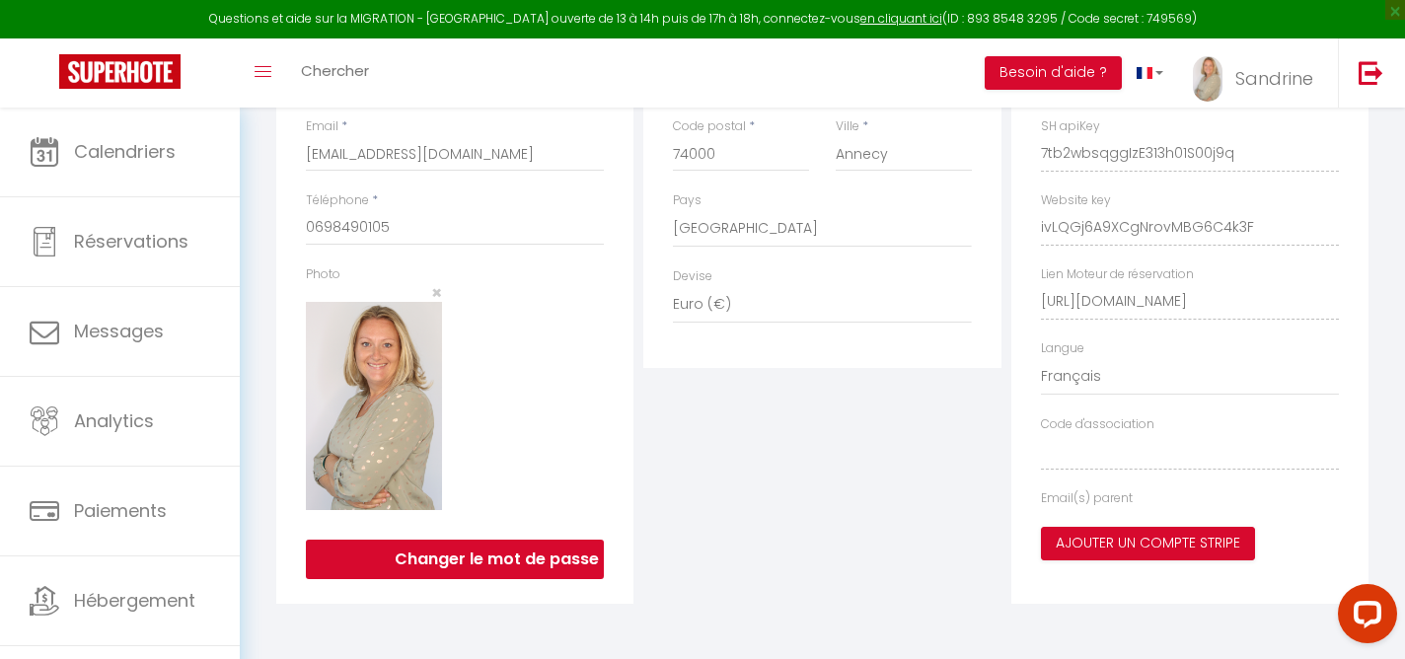
type input "7tb2wbsqggIzE313h01S00j9q"
type input "ivLQGj6A9XCgNrovMBG6C4k3F"
type input "[URL][DOMAIN_NAME]"
select select "fr"
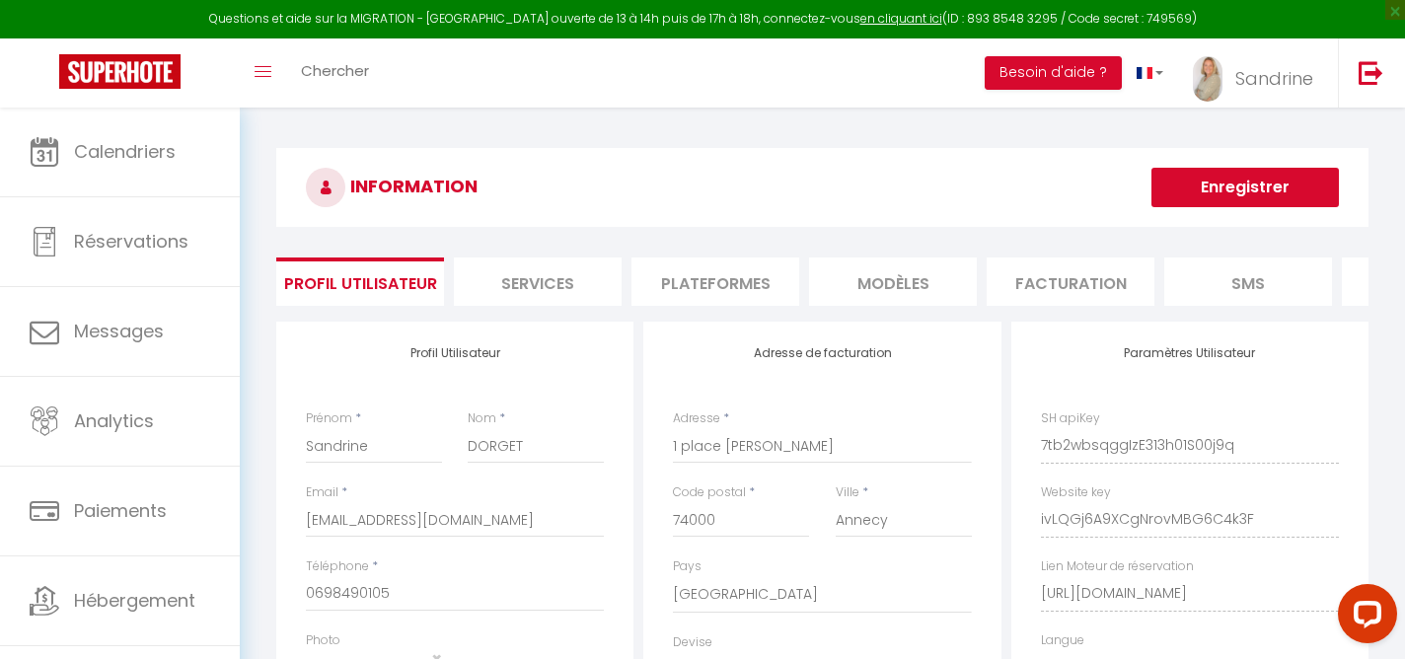
click at [759, 283] on li "Plateformes" at bounding box center [715, 281] width 168 height 48
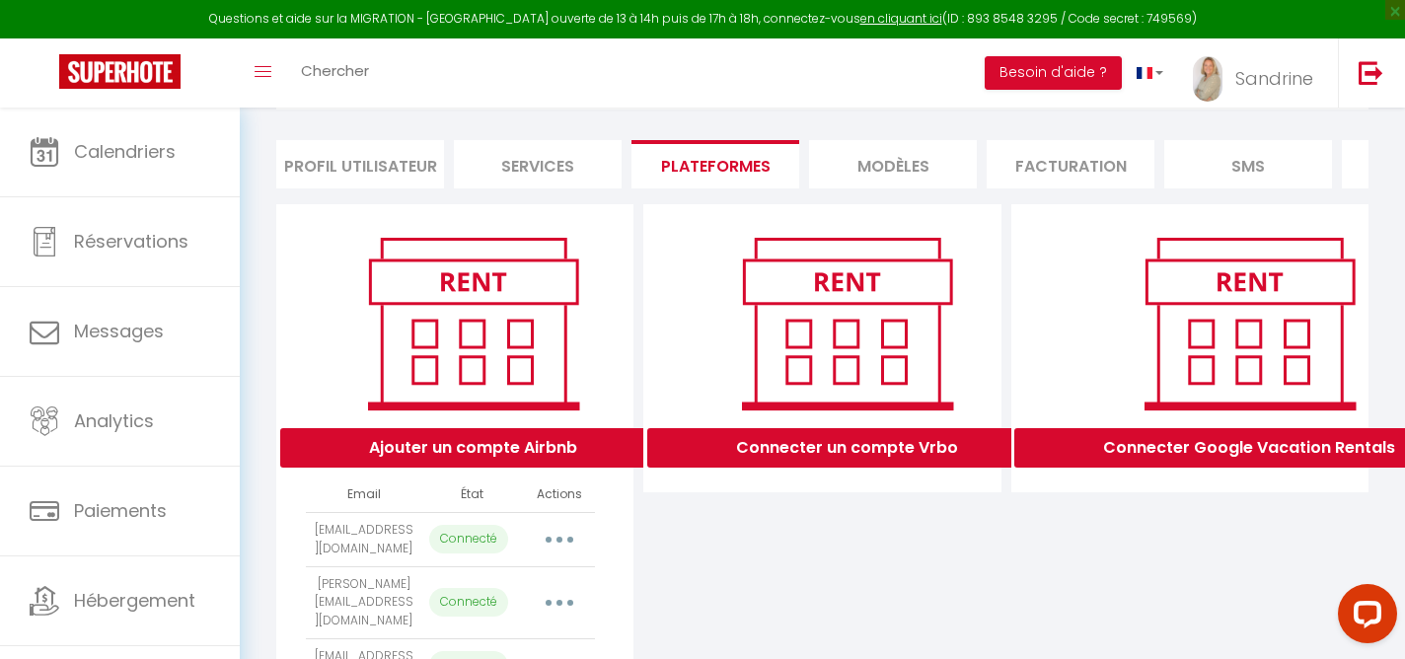
scroll to position [128, 0]
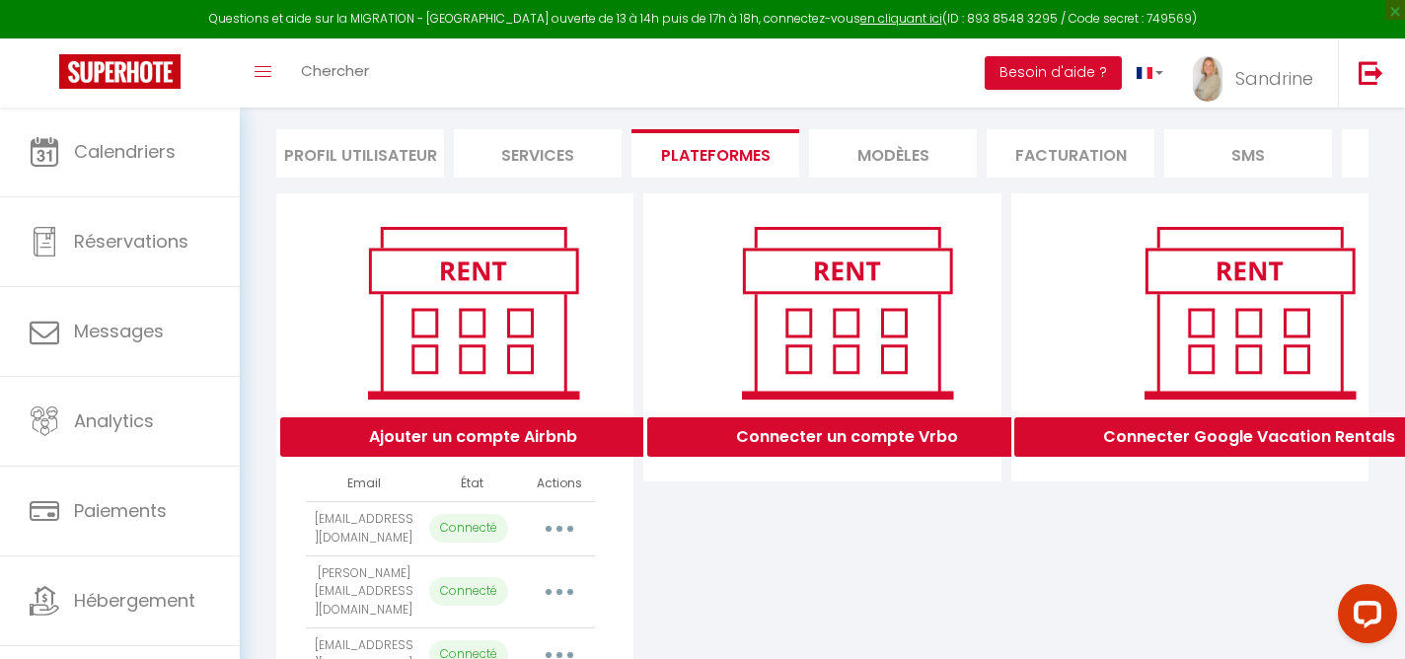
click at [407, 75] on div "Toggle menubar Chercher BUTTON Besoin d'aide ? Sandrine Paramètres Équipe" at bounding box center [766, 72] width 1247 height 69
click at [320, 65] on span "Chercher" at bounding box center [335, 70] width 68 height 21
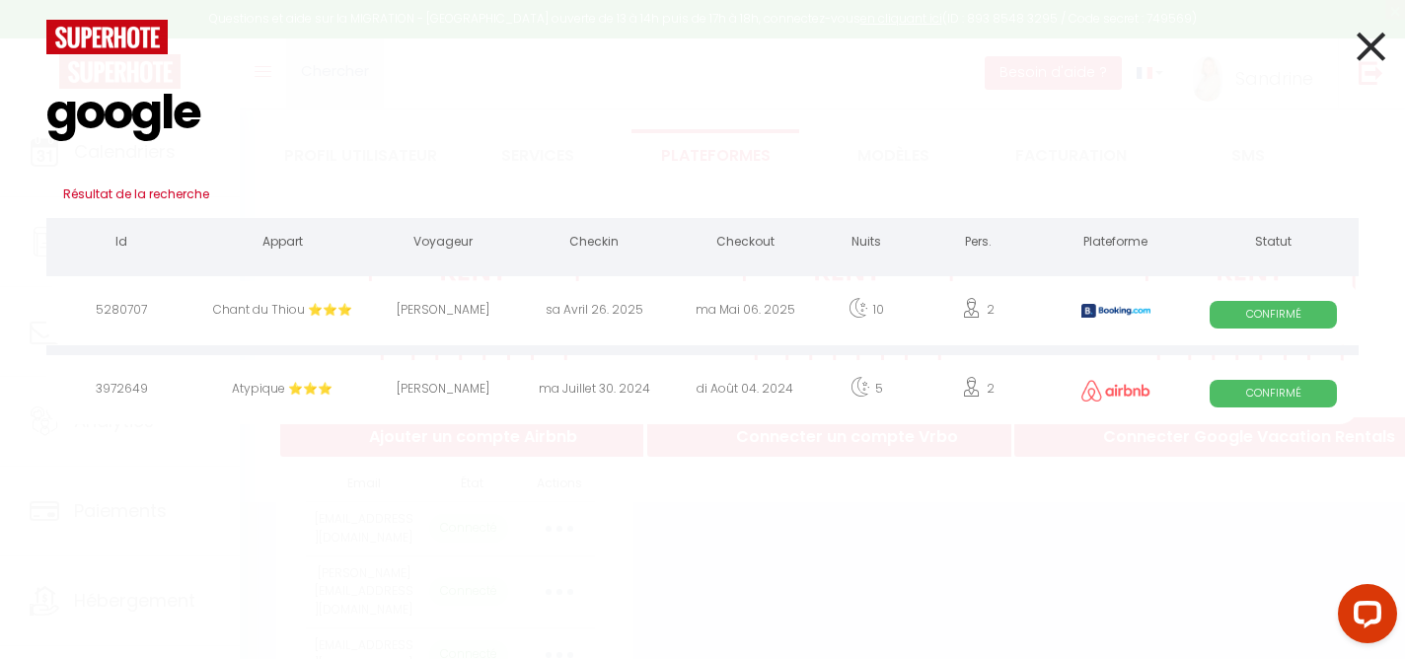
type input "google"
click at [1369, 53] on icon at bounding box center [1370, 46] width 29 height 49
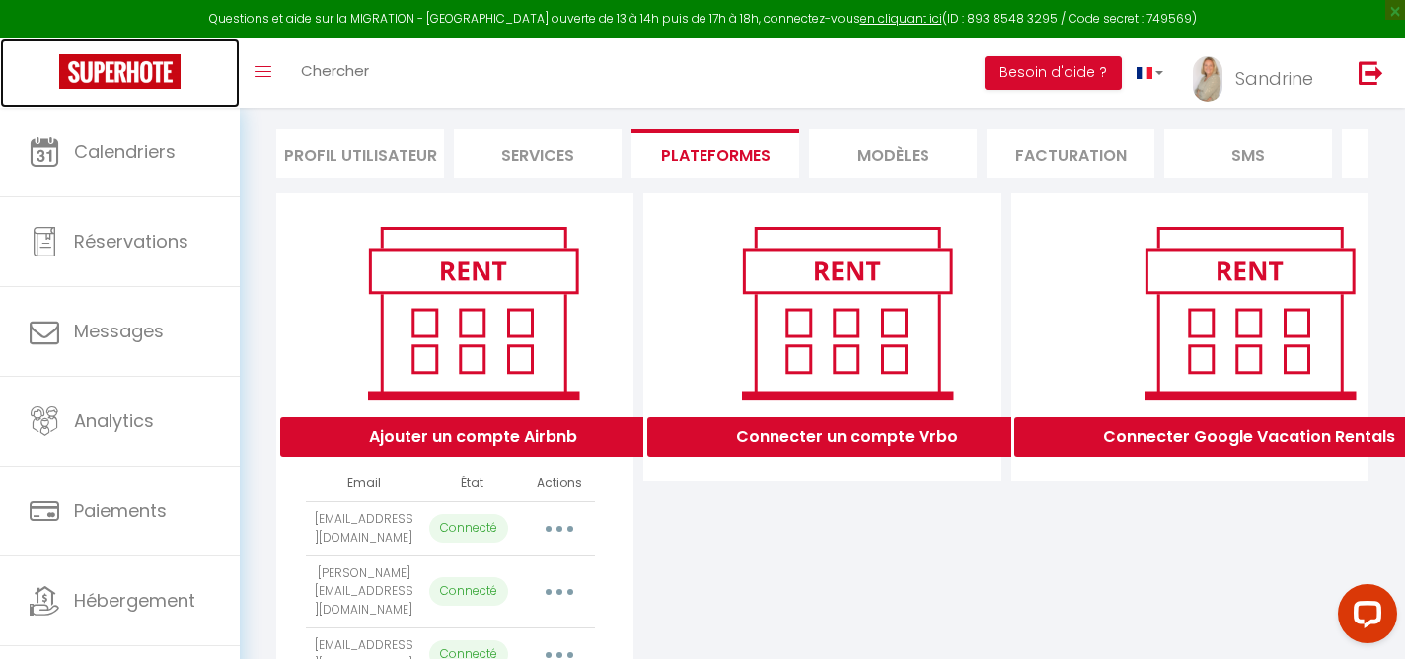
click at [99, 80] on img at bounding box center [119, 71] width 121 height 35
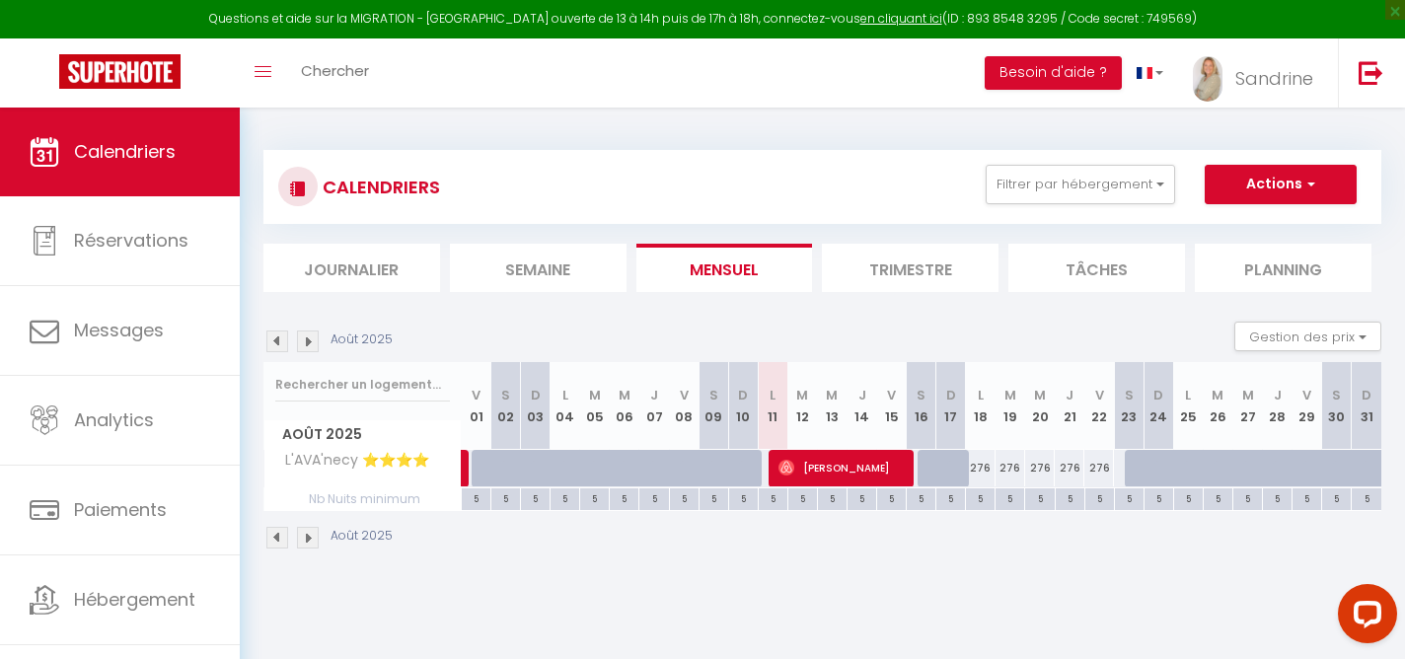
click at [790, 76] on div "Toggle menubar Chercher BUTTON Besoin d'aide ? Sandrine Paramètres Équipe" at bounding box center [766, 72] width 1247 height 69
click at [350, 69] on span "Chercher" at bounding box center [335, 70] width 68 height 21
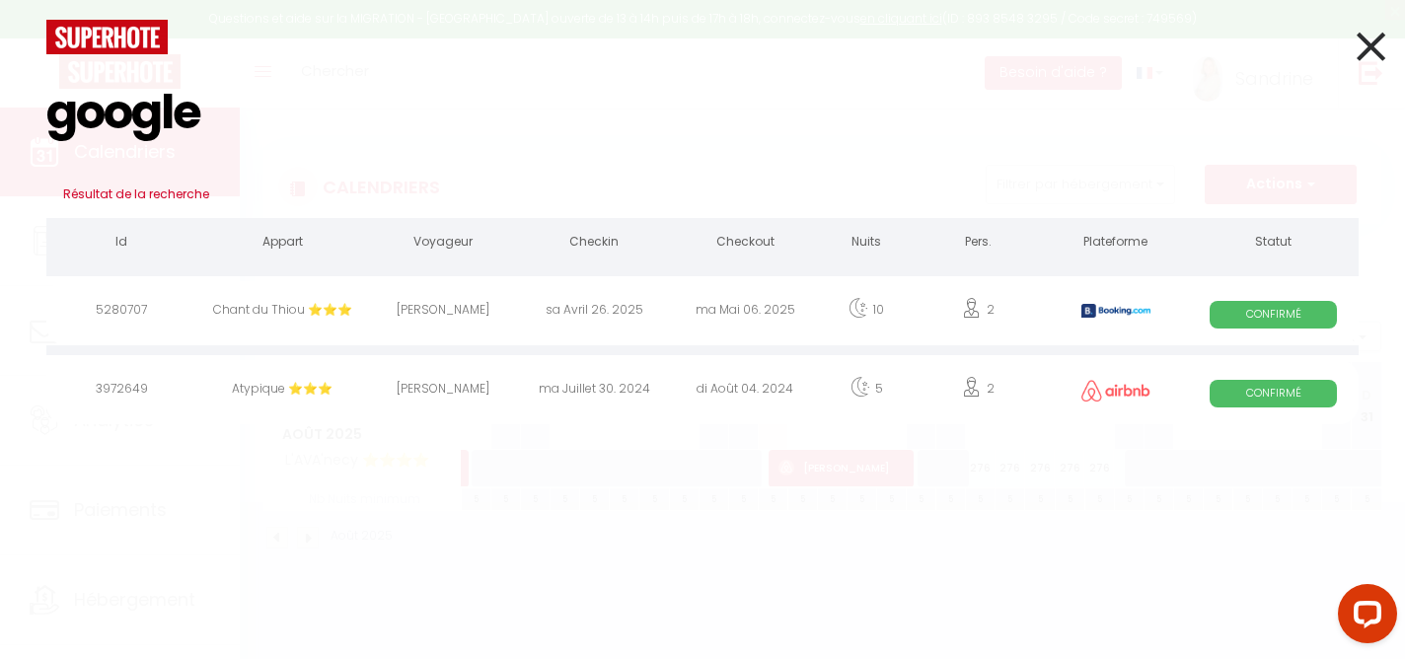
type input "google"
click at [1367, 55] on icon at bounding box center [1370, 46] width 29 height 49
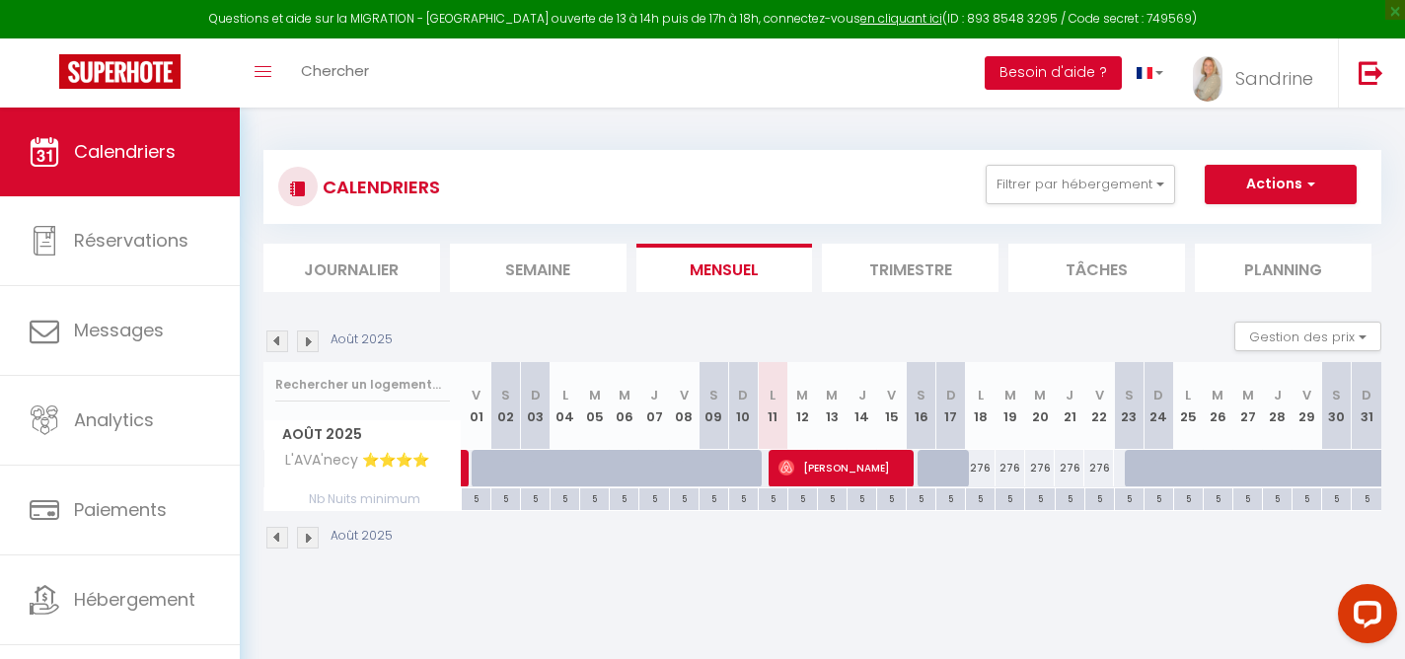
click at [1040, 76] on button "Besoin d'aide ?" at bounding box center [1052, 73] width 137 height 34
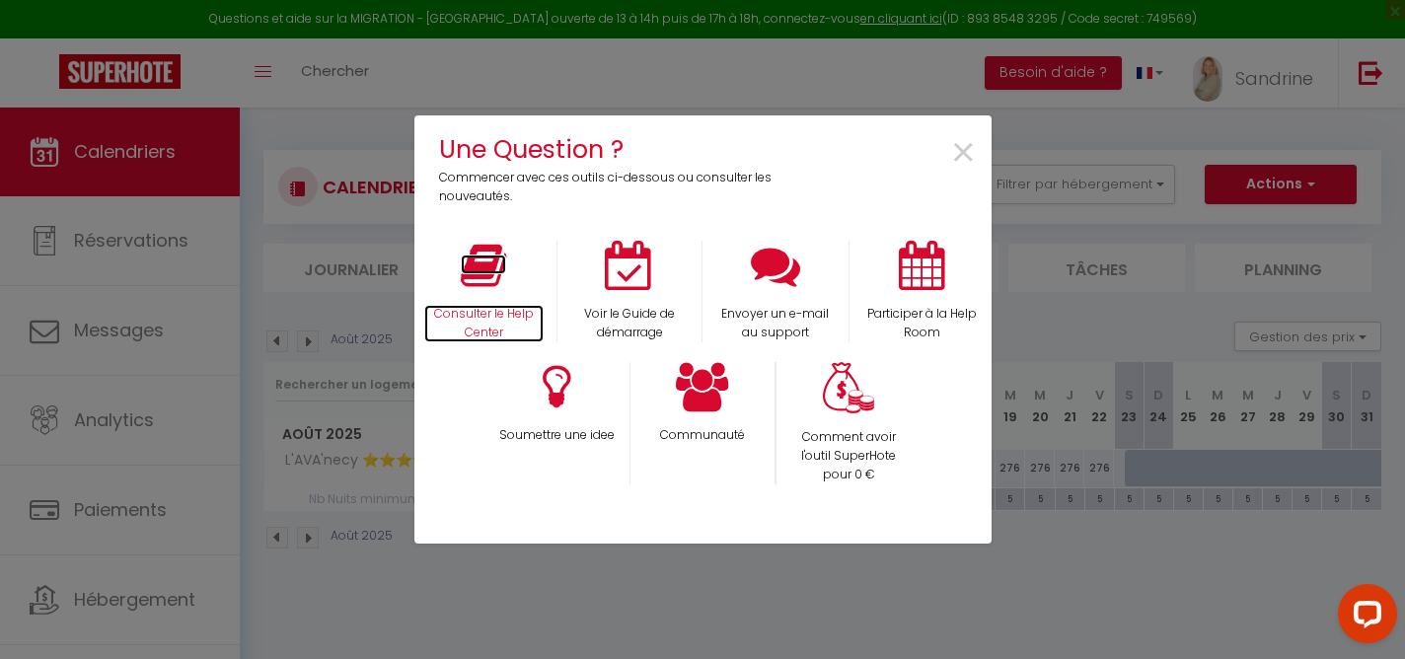
click at [493, 280] on icon at bounding box center [483, 265] width 45 height 49
